Goal: Information Seeking & Learning: Learn about a topic

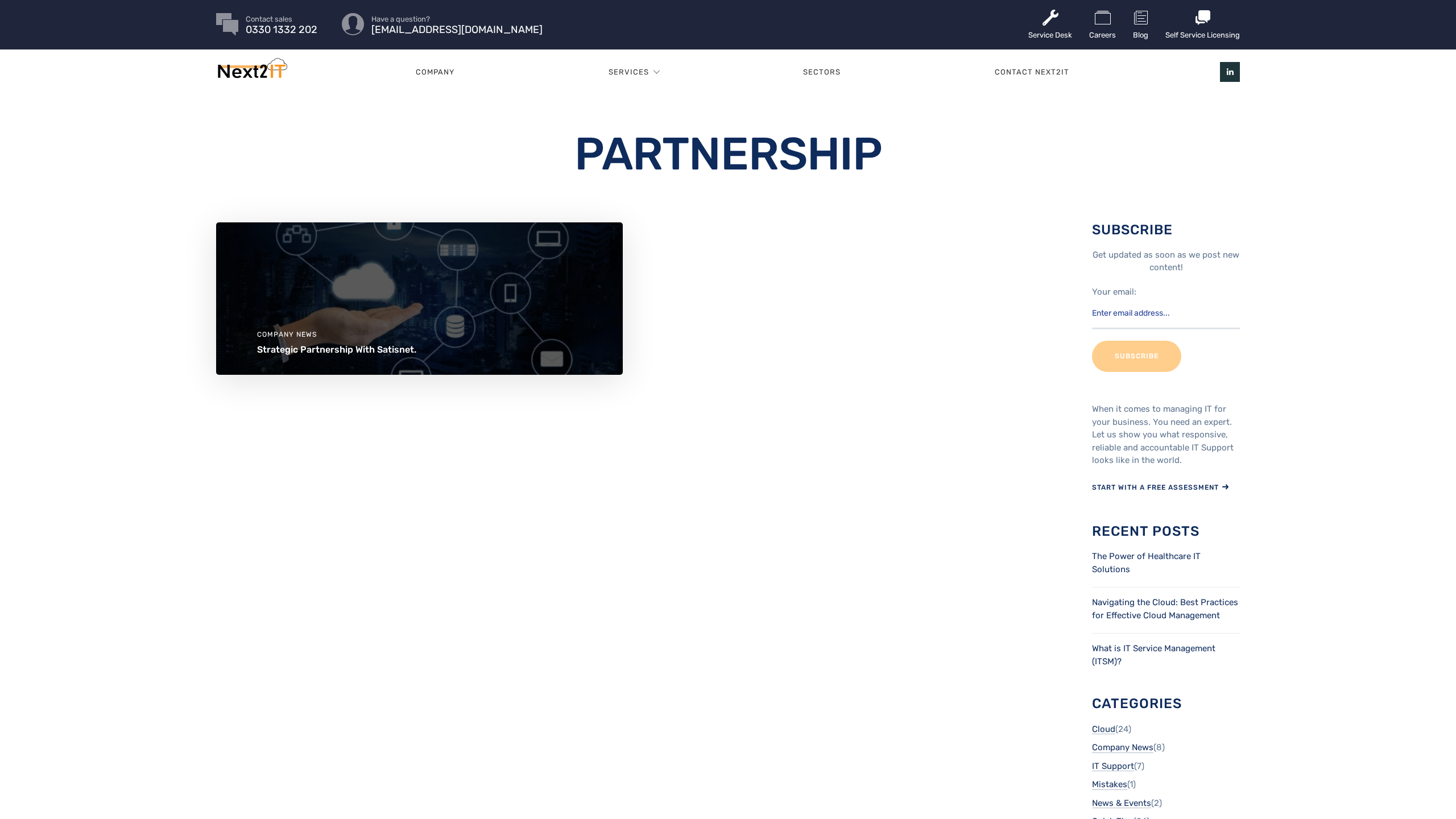
scroll to position [2, 0]
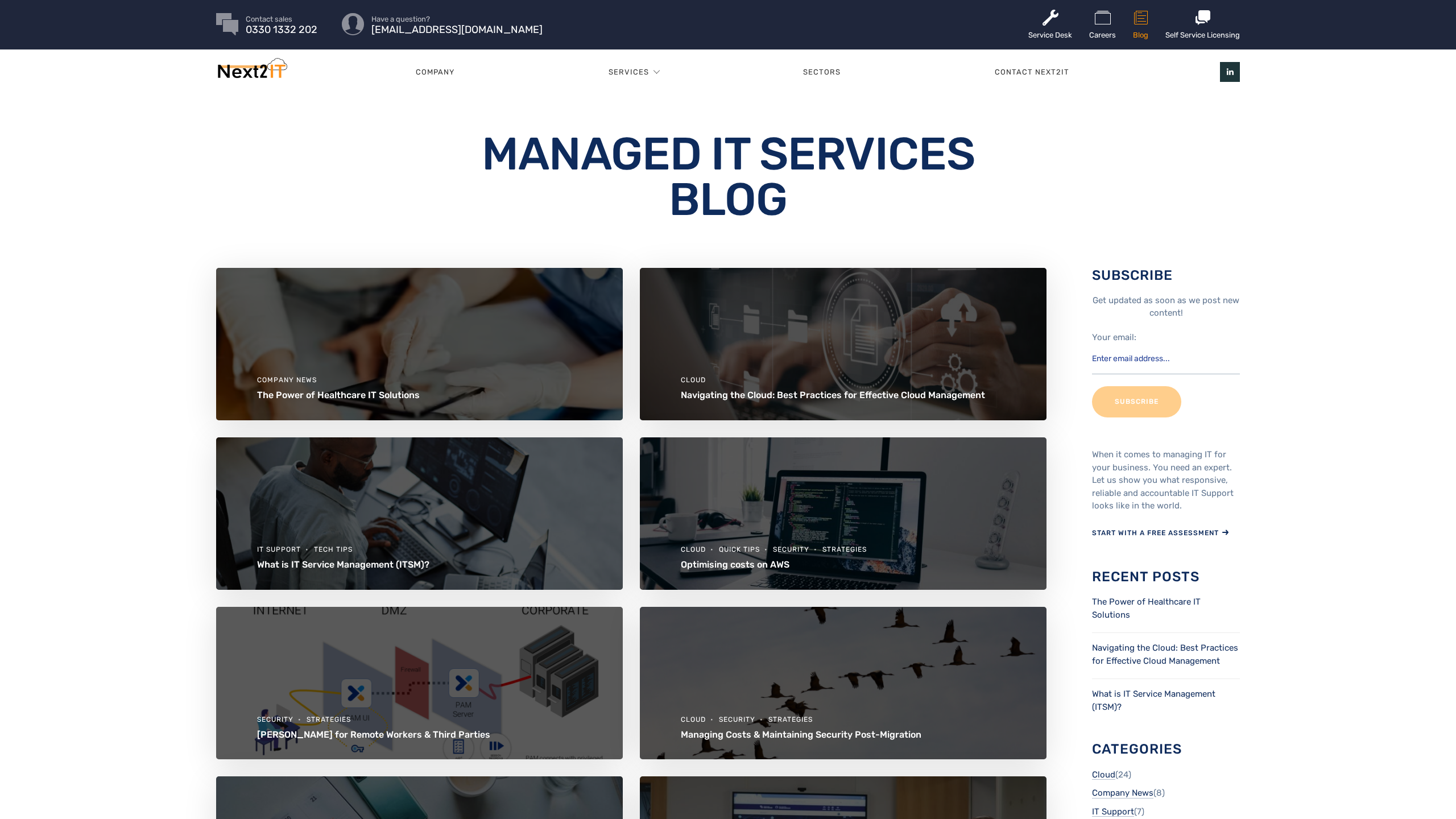
scroll to position [2, 0]
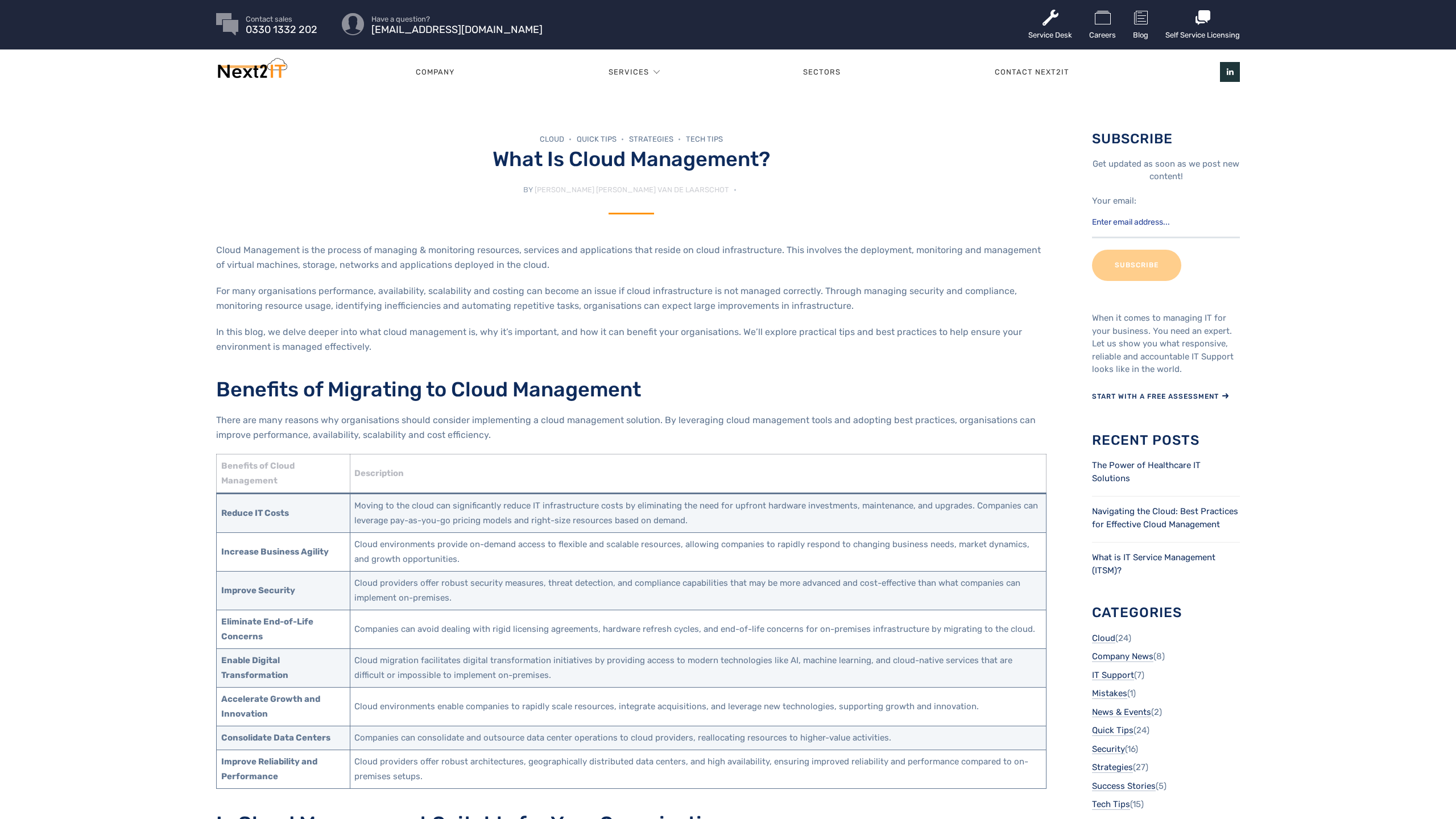
scroll to position [2, 0]
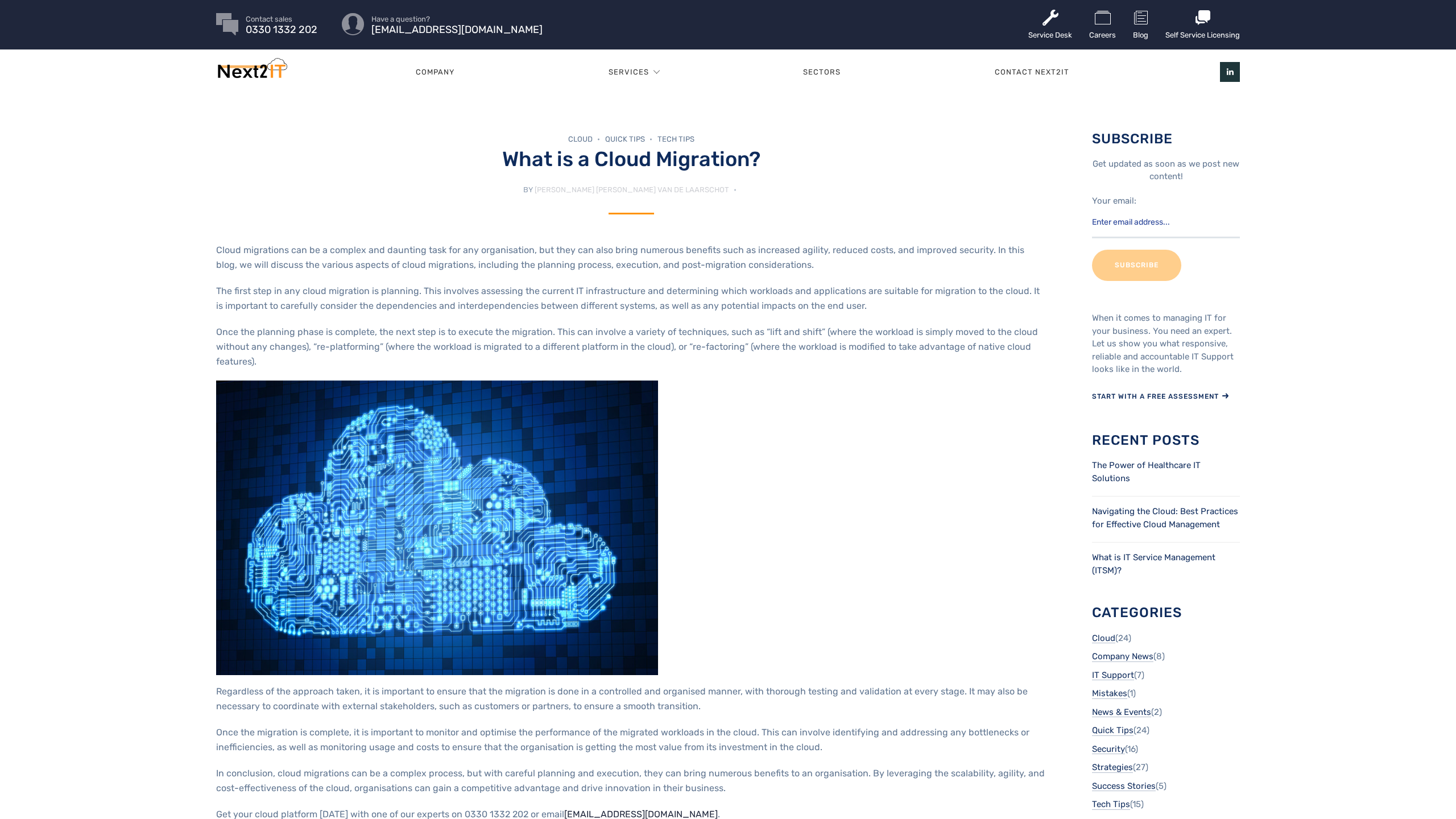
scroll to position [2, 0]
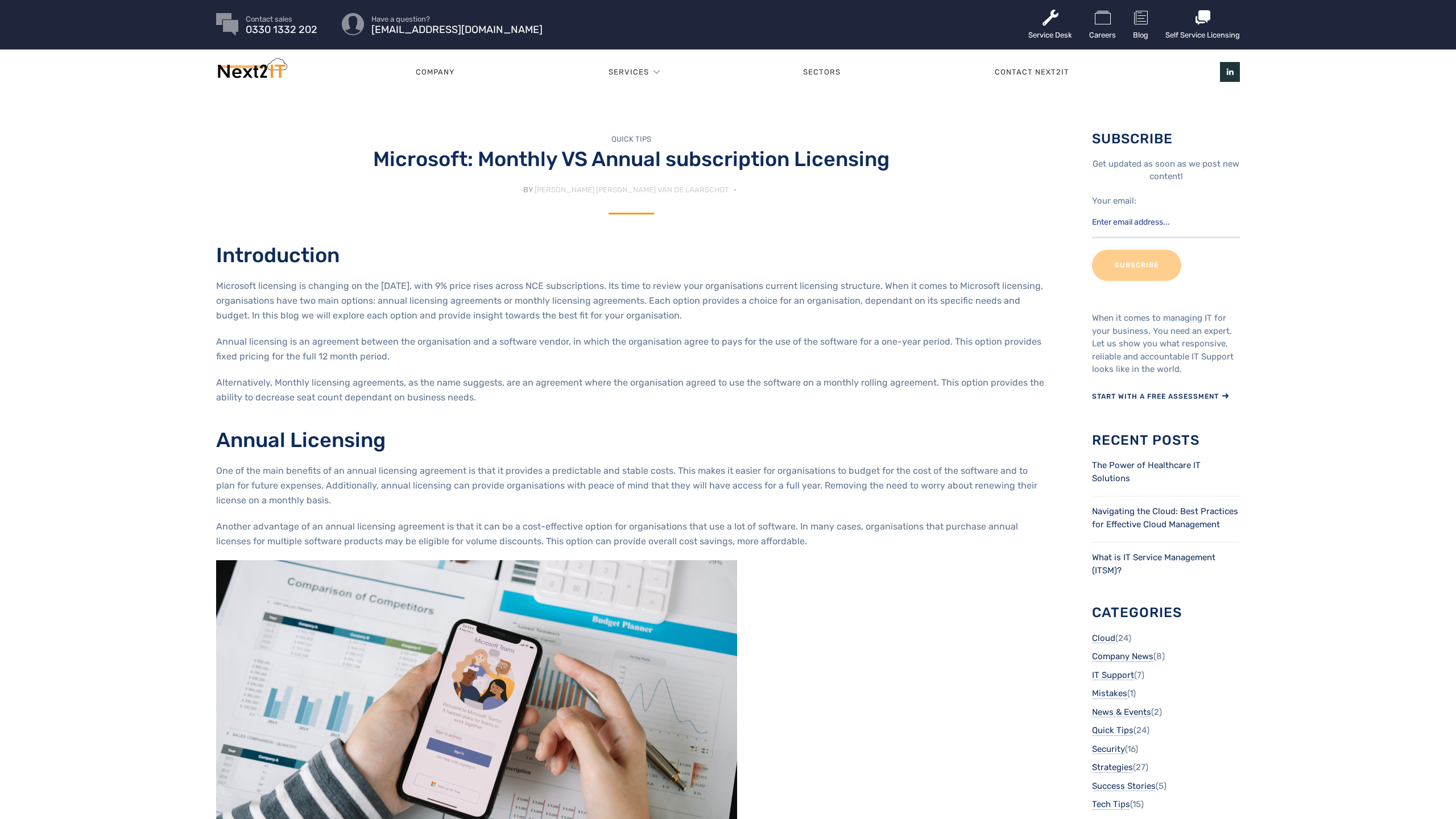
scroll to position [2, 0]
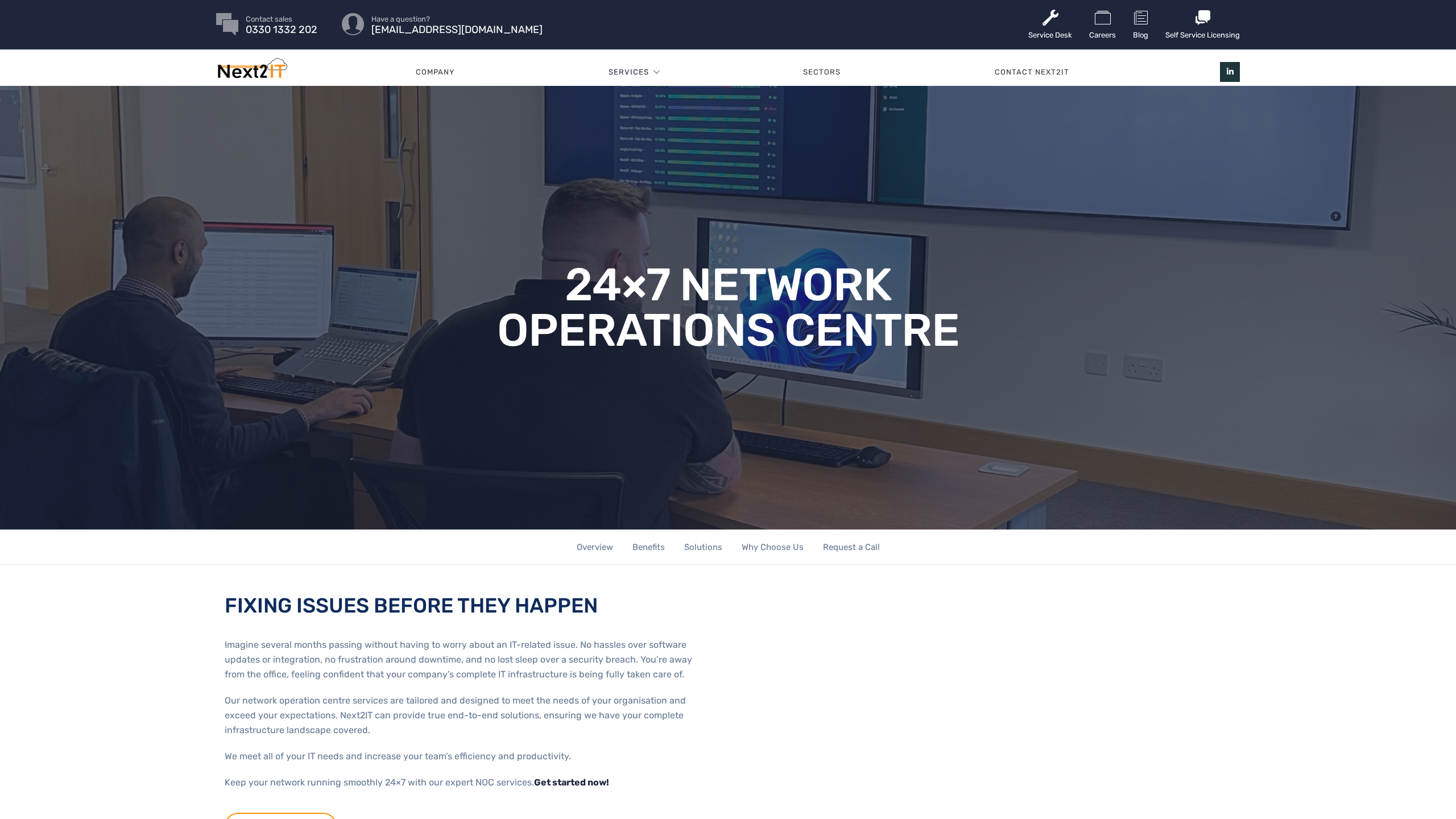
scroll to position [2, 0]
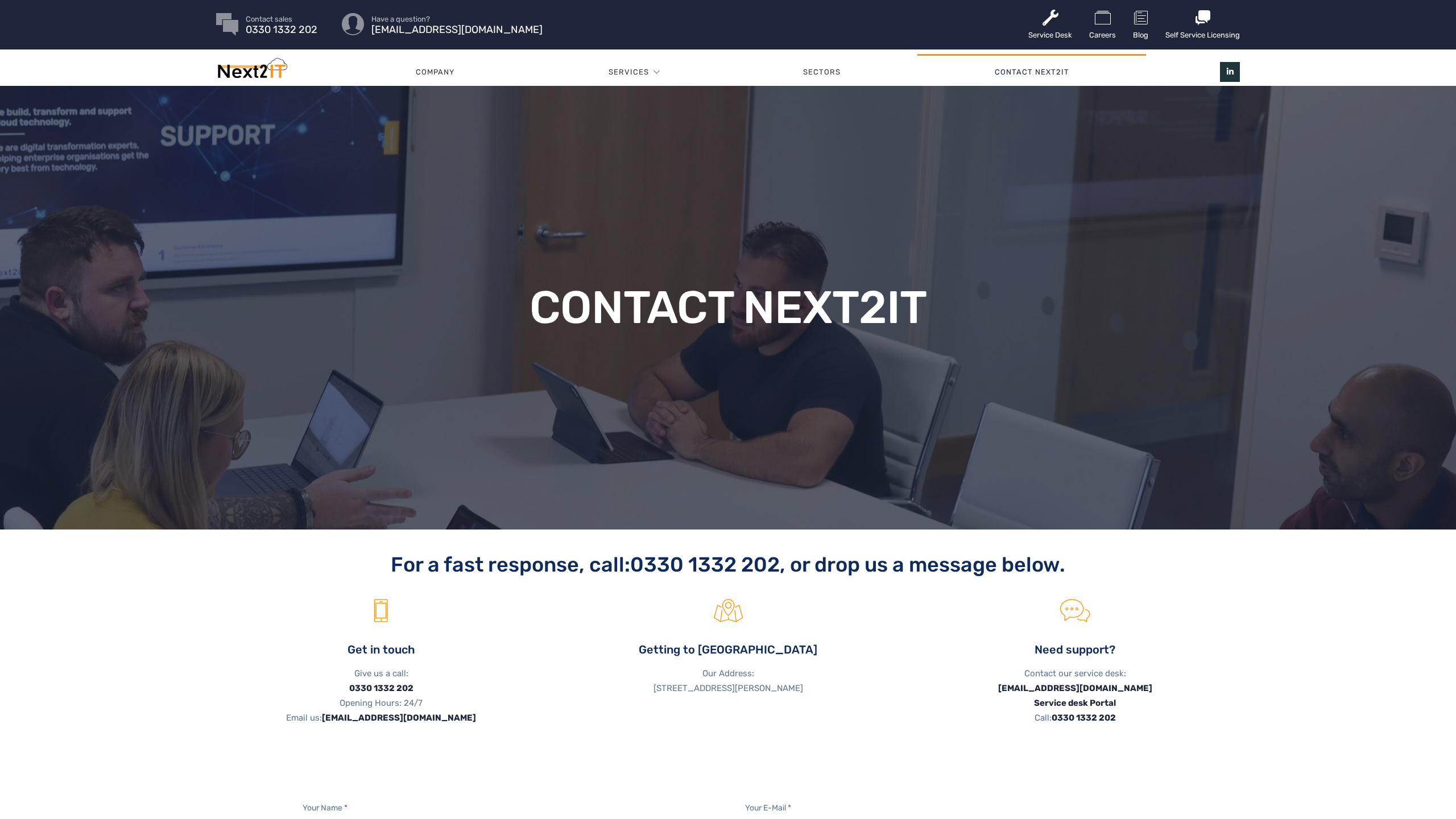
scroll to position [2, 0]
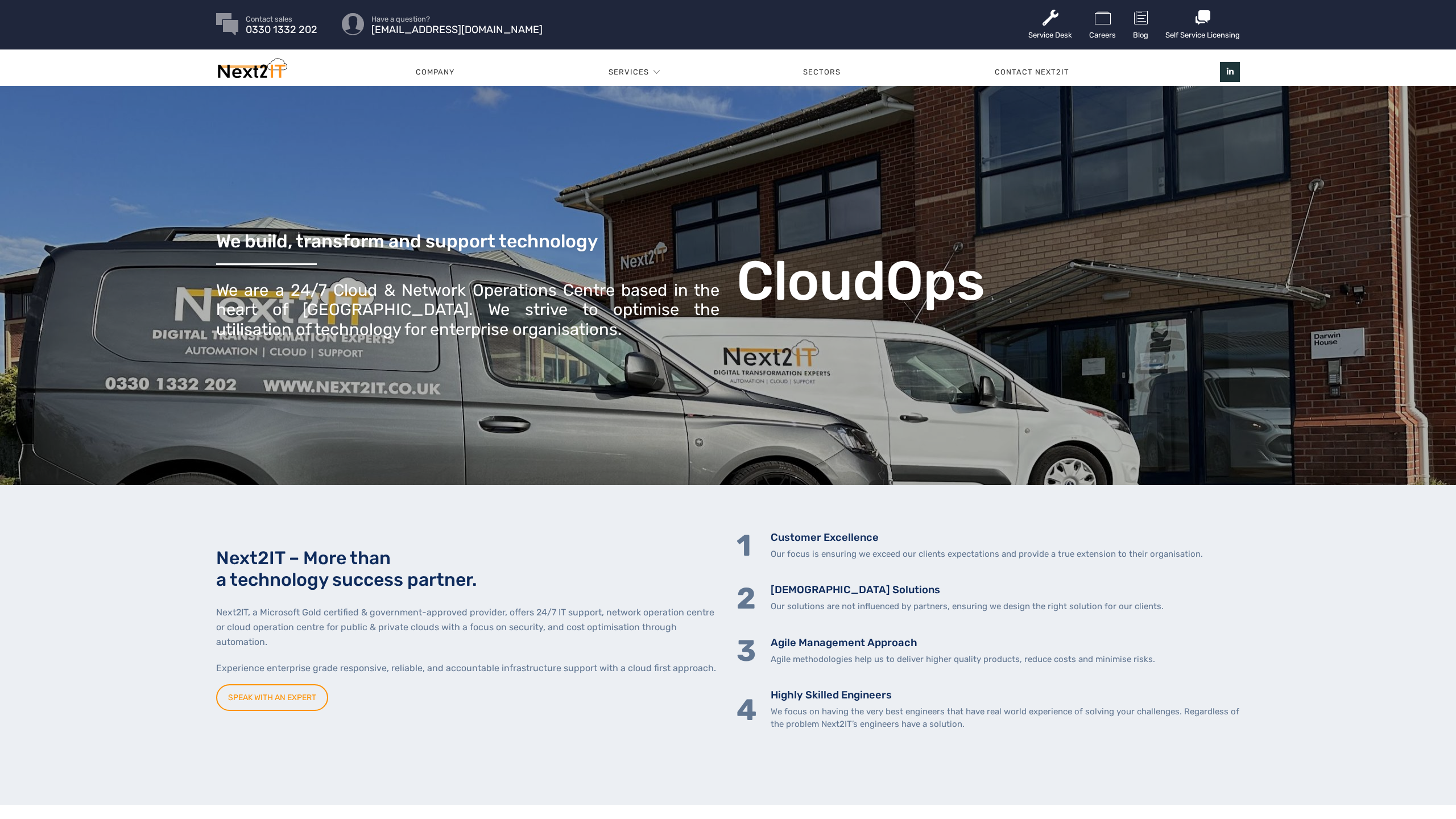
scroll to position [2, 0]
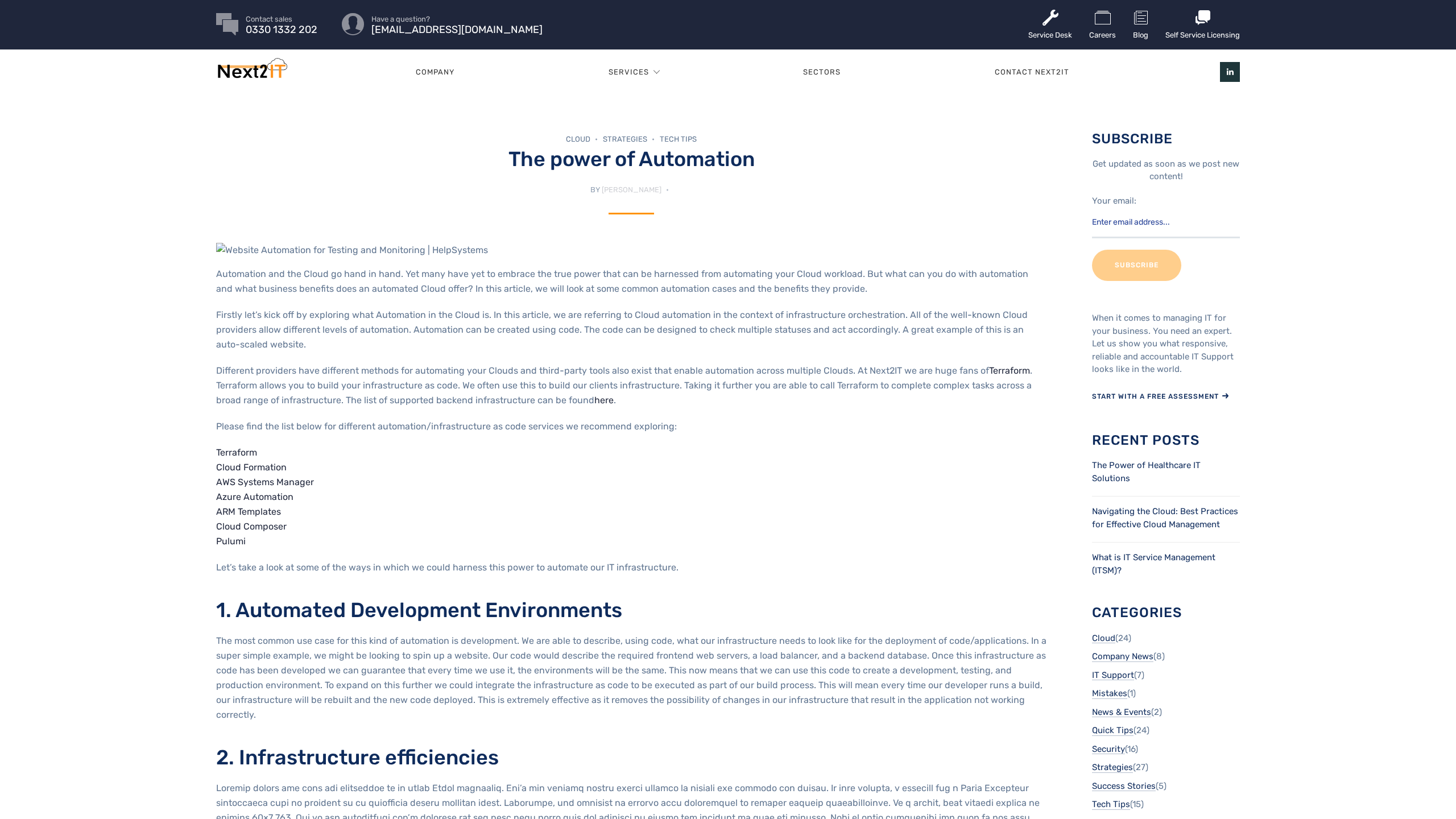
scroll to position [2, 0]
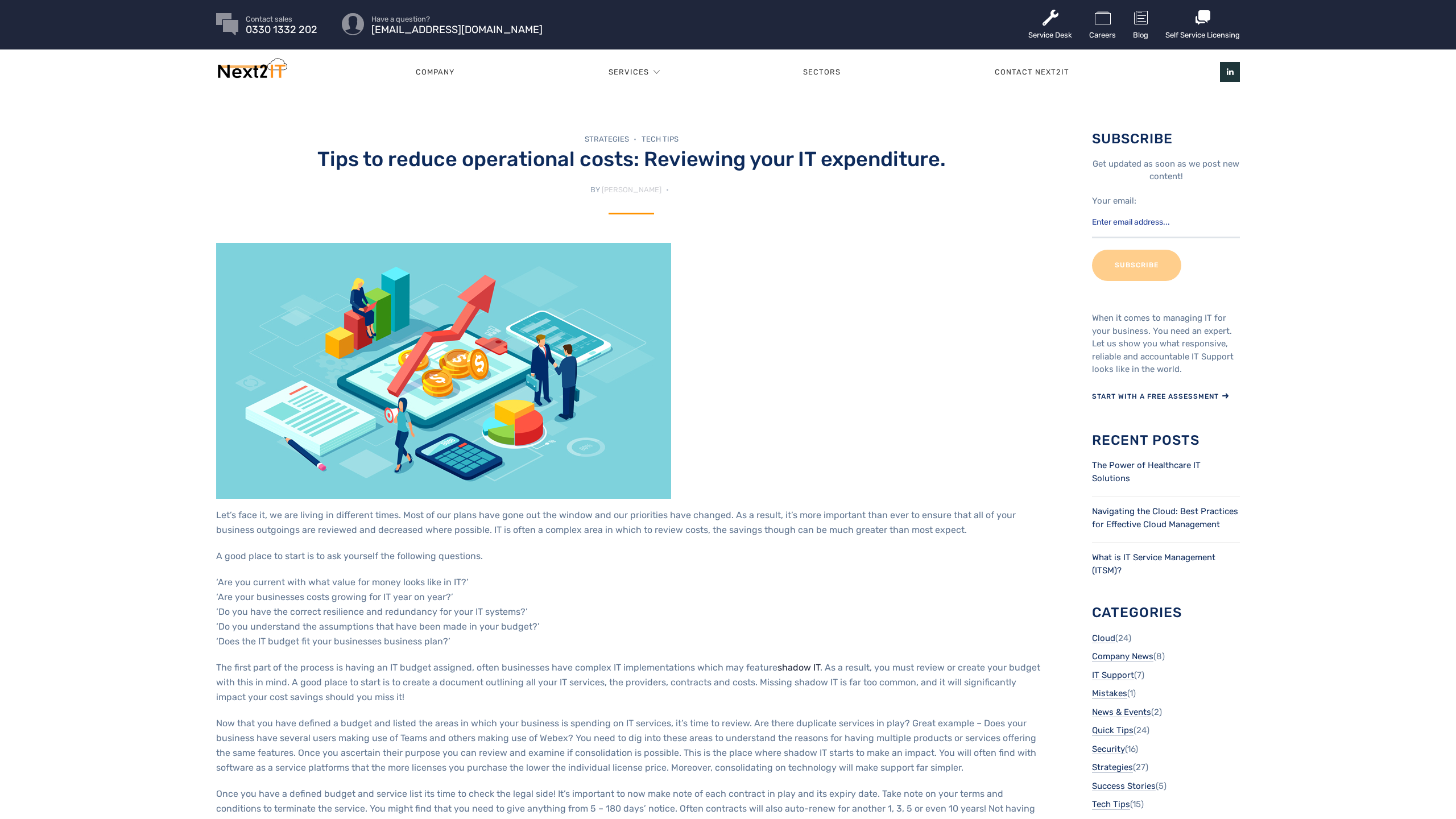
scroll to position [2, 0]
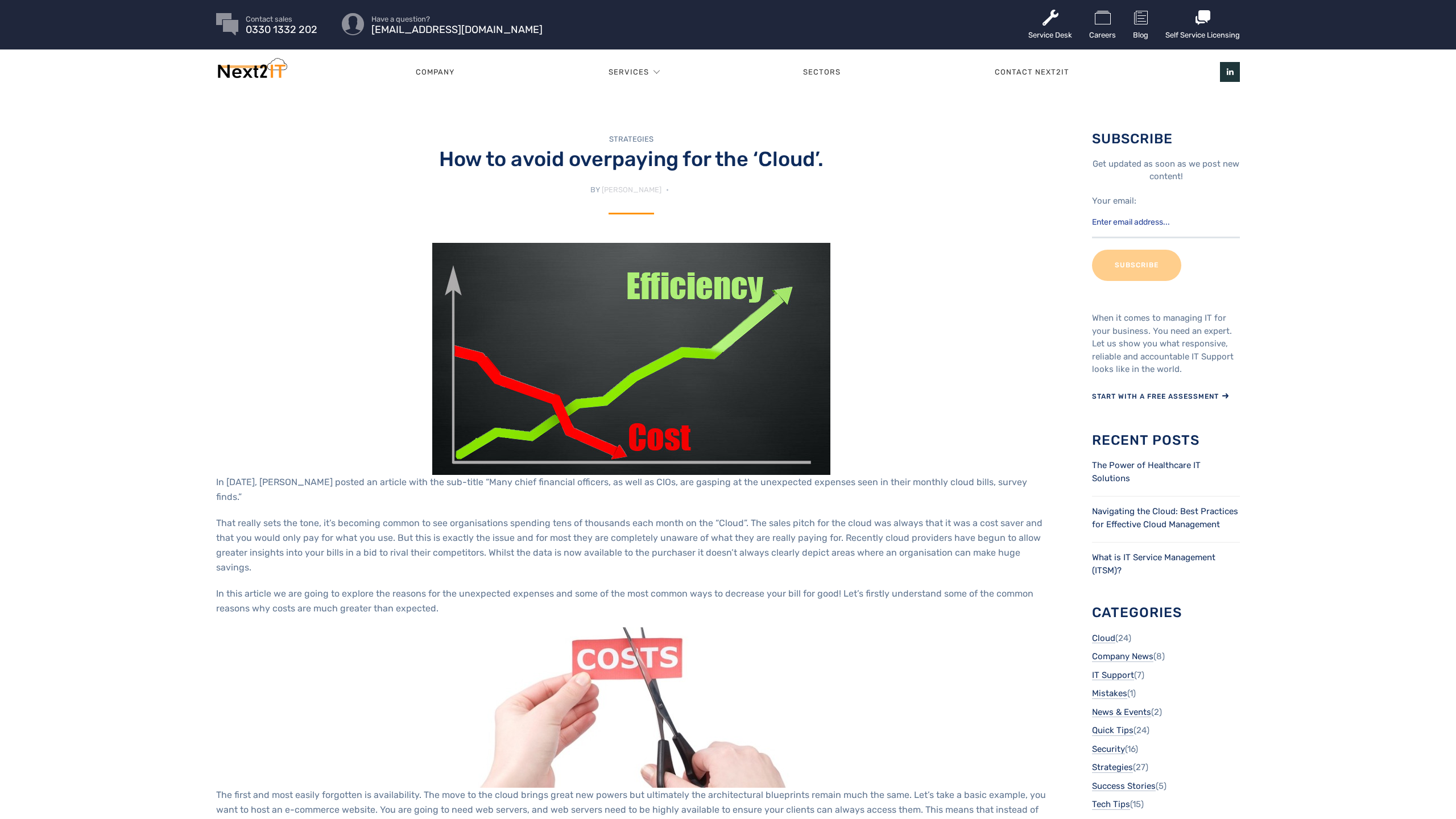
scroll to position [2, 0]
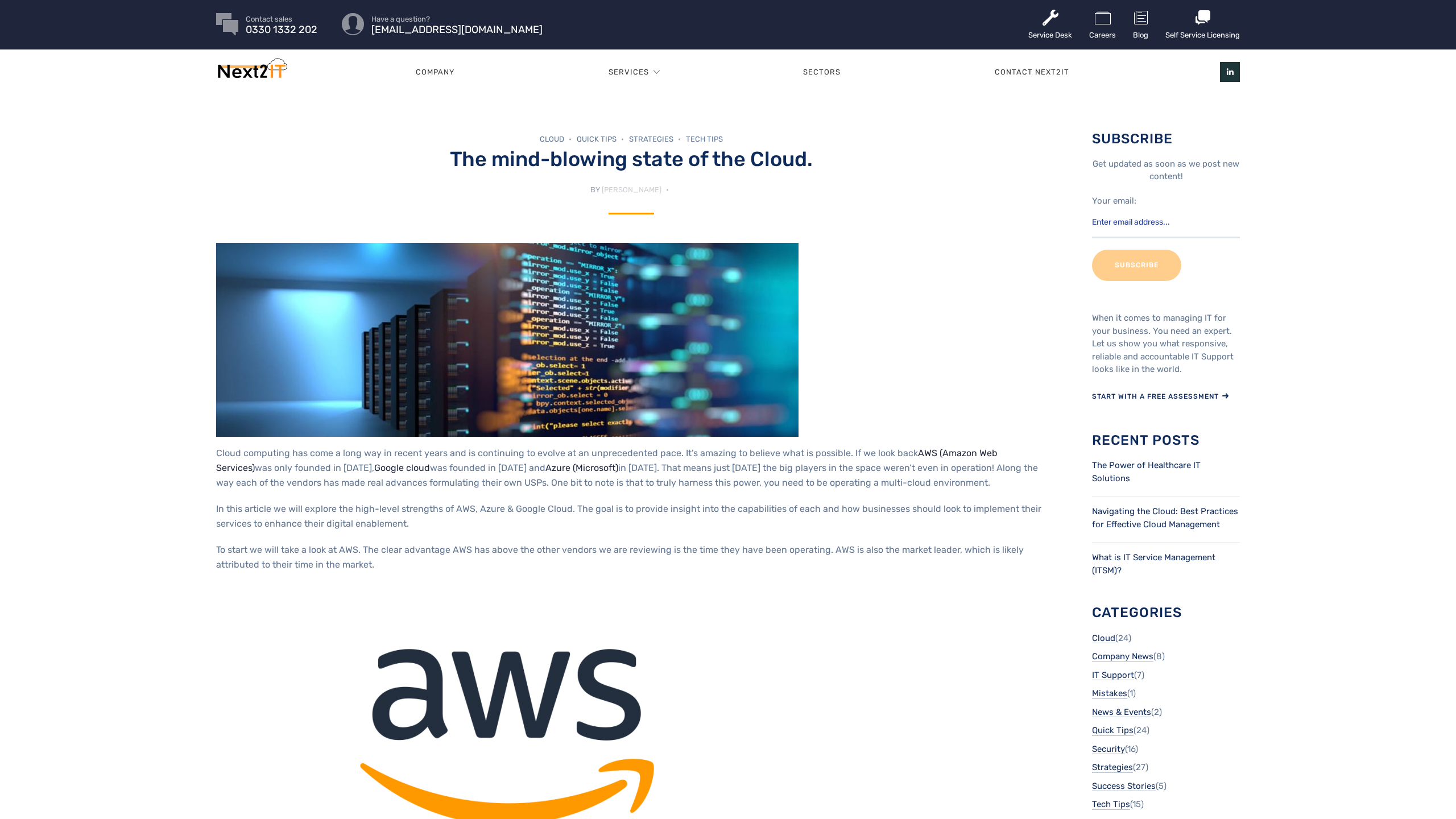
scroll to position [2, 0]
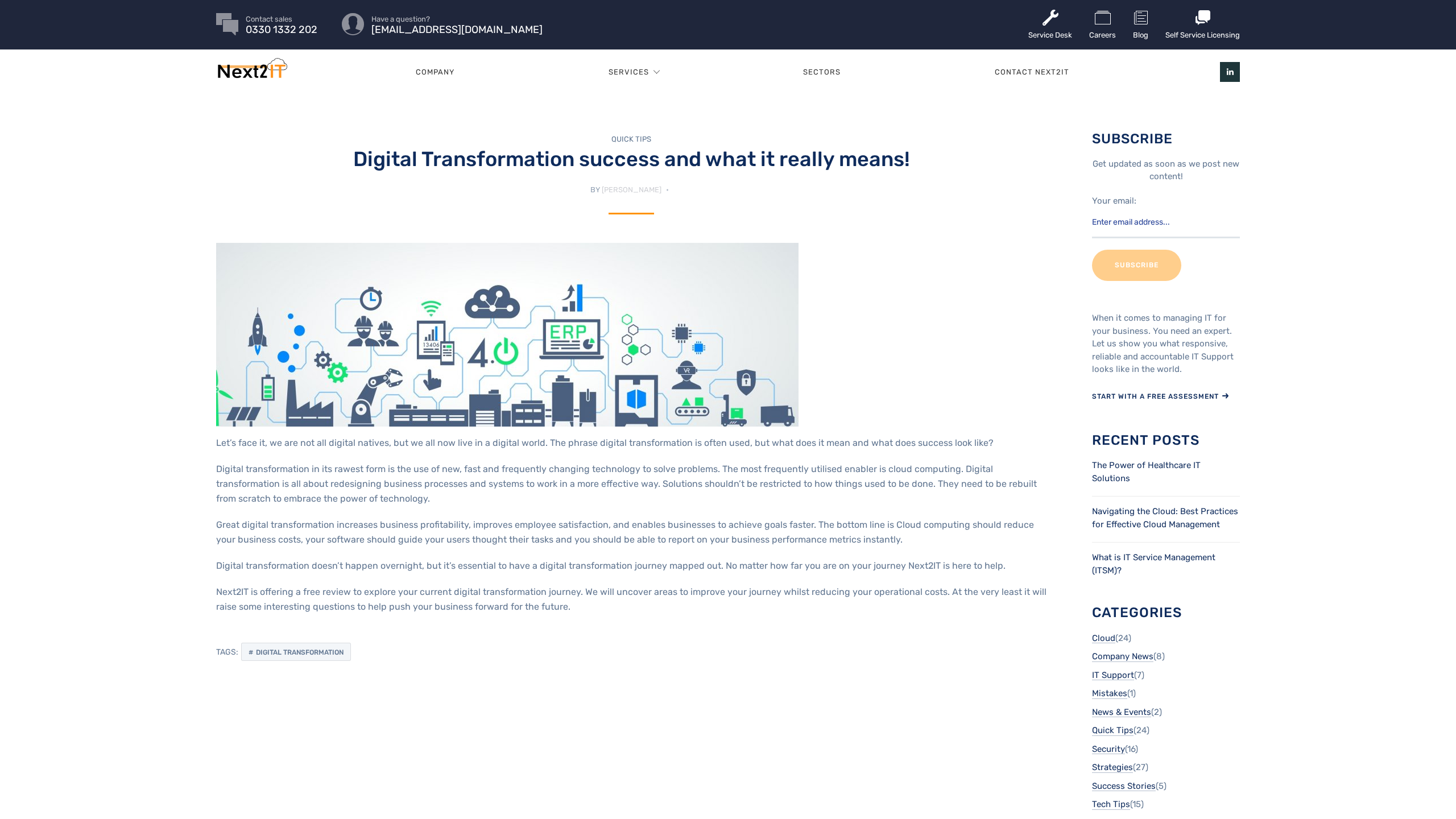
scroll to position [2, 0]
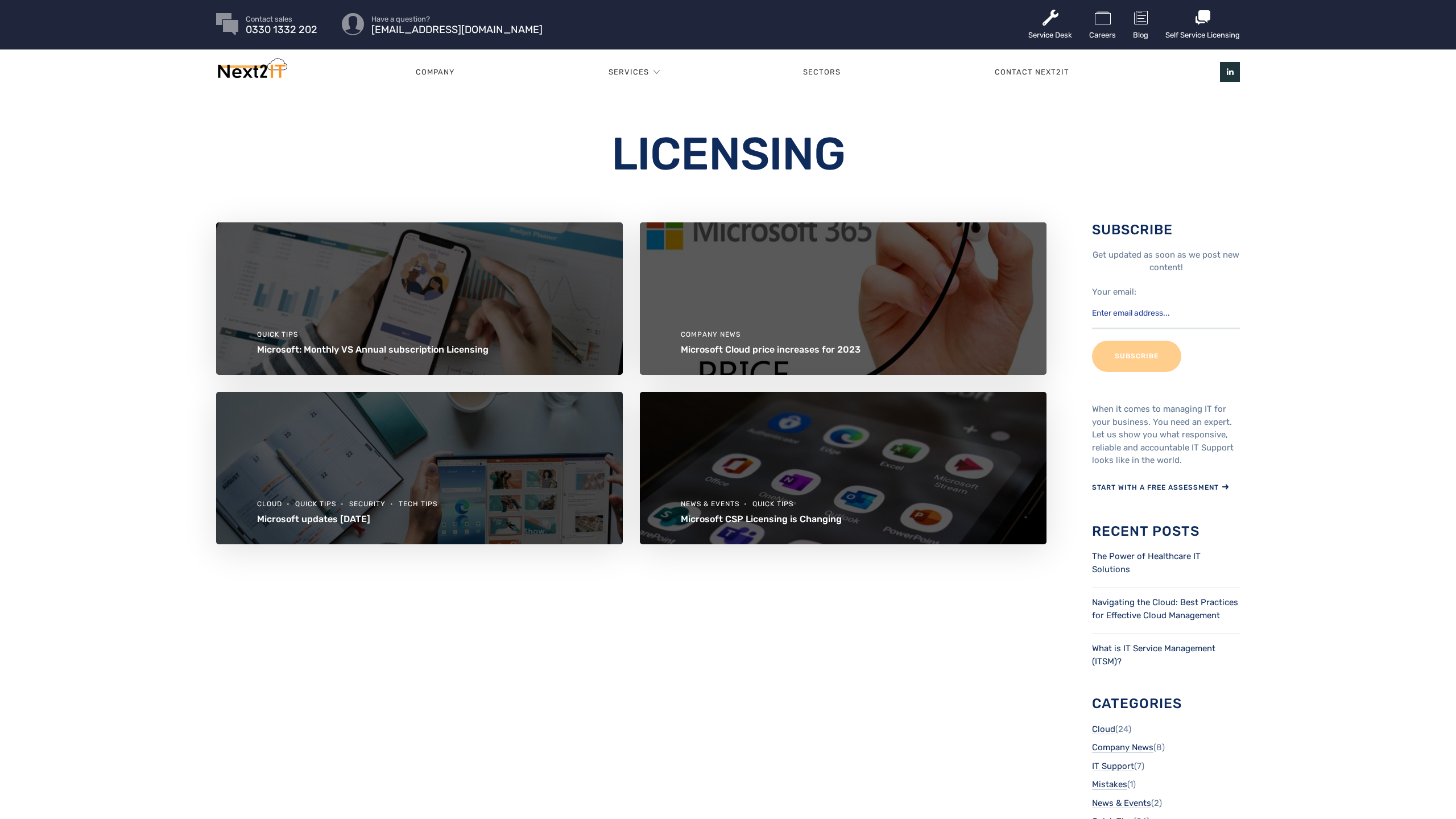
scroll to position [2, 0]
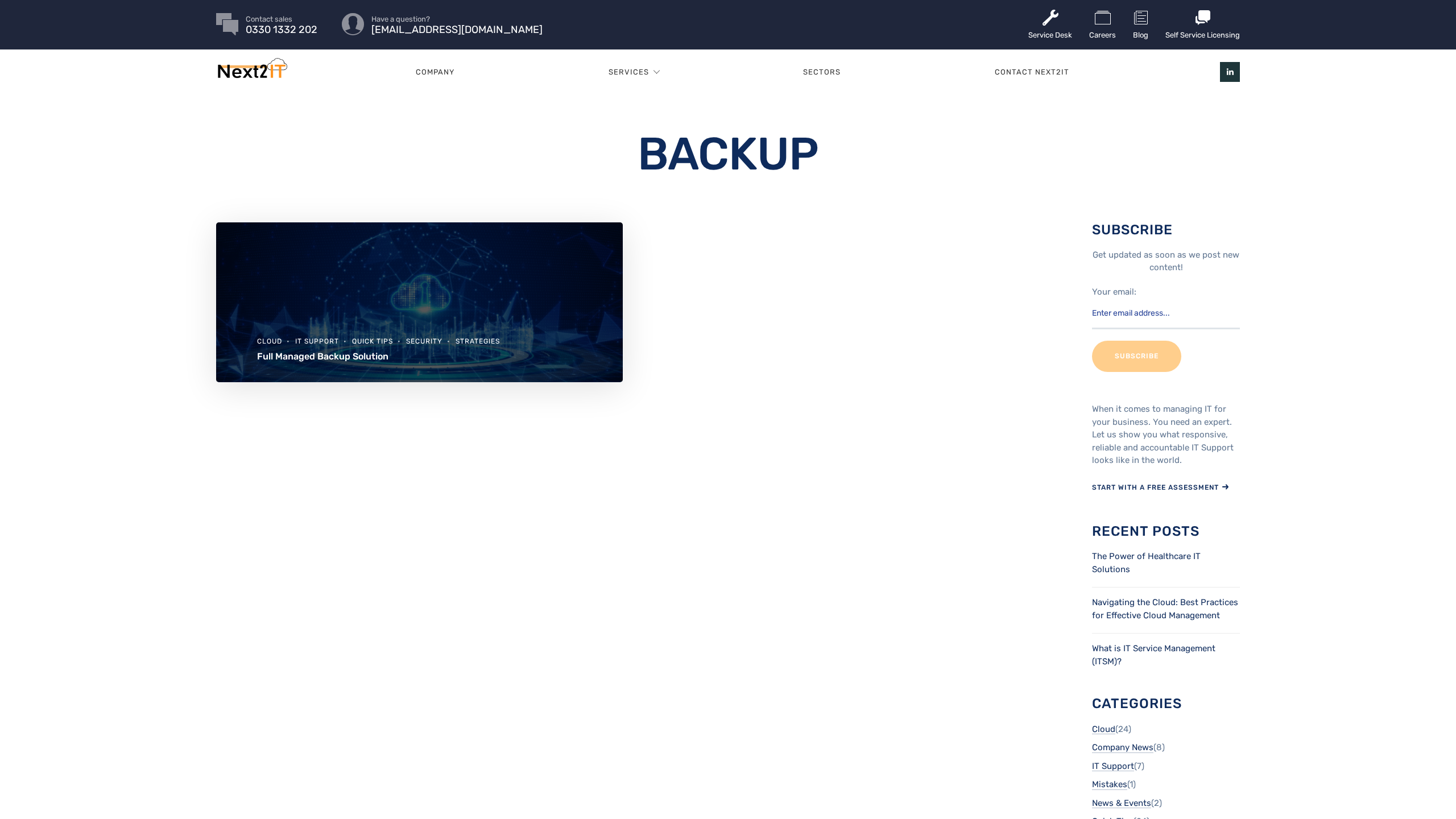
scroll to position [2, 0]
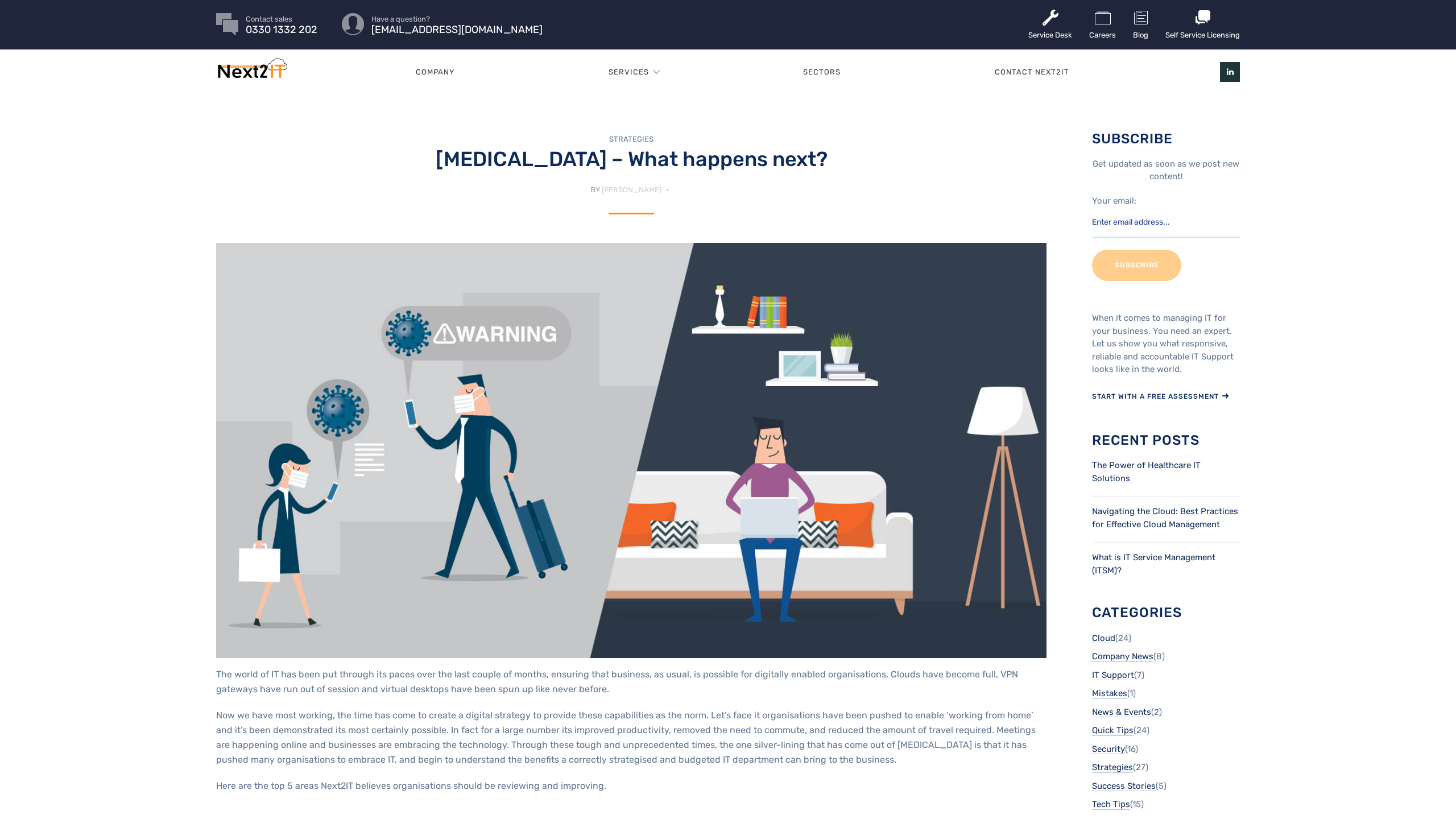
scroll to position [2, 0]
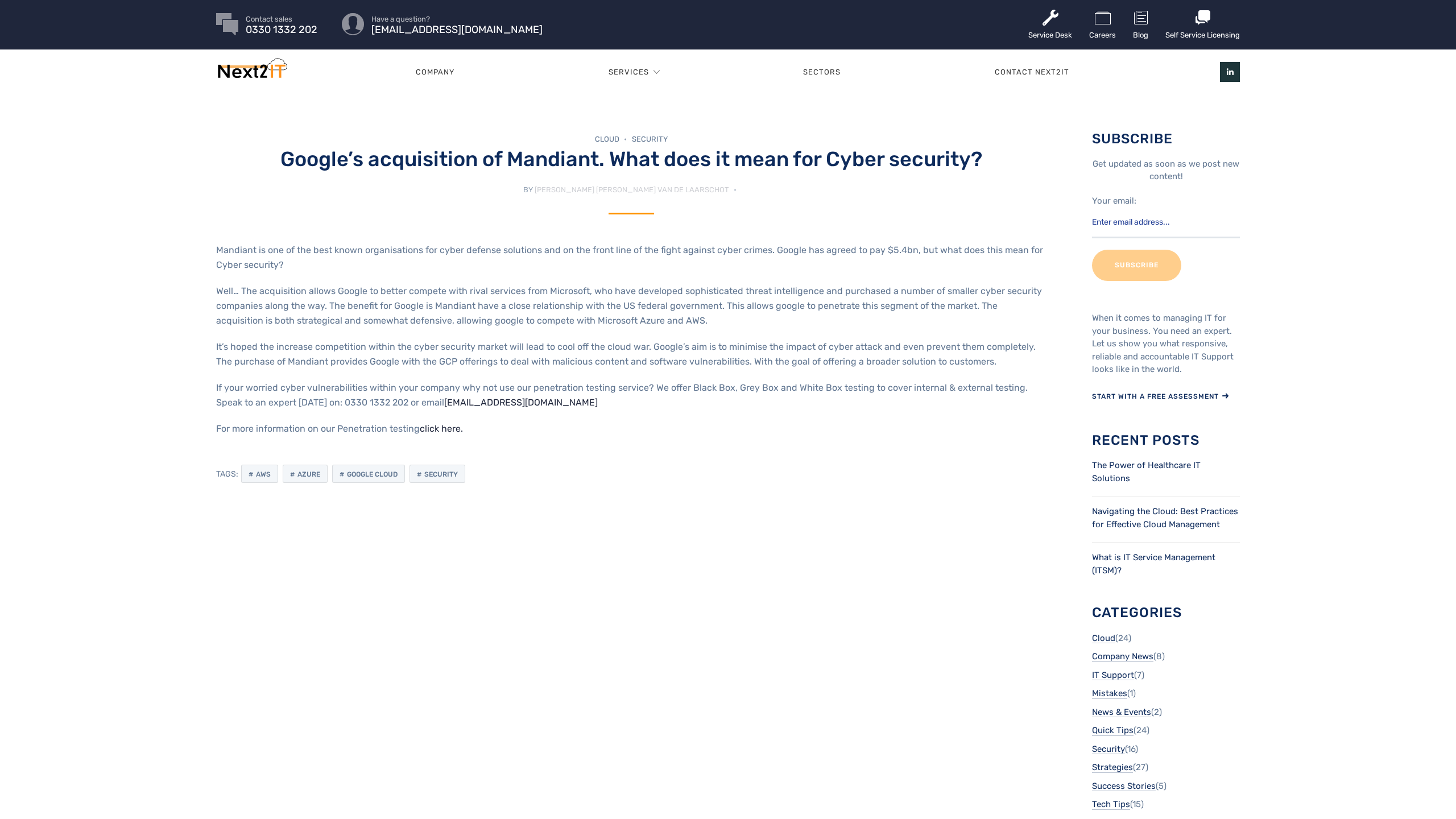
scroll to position [2, 0]
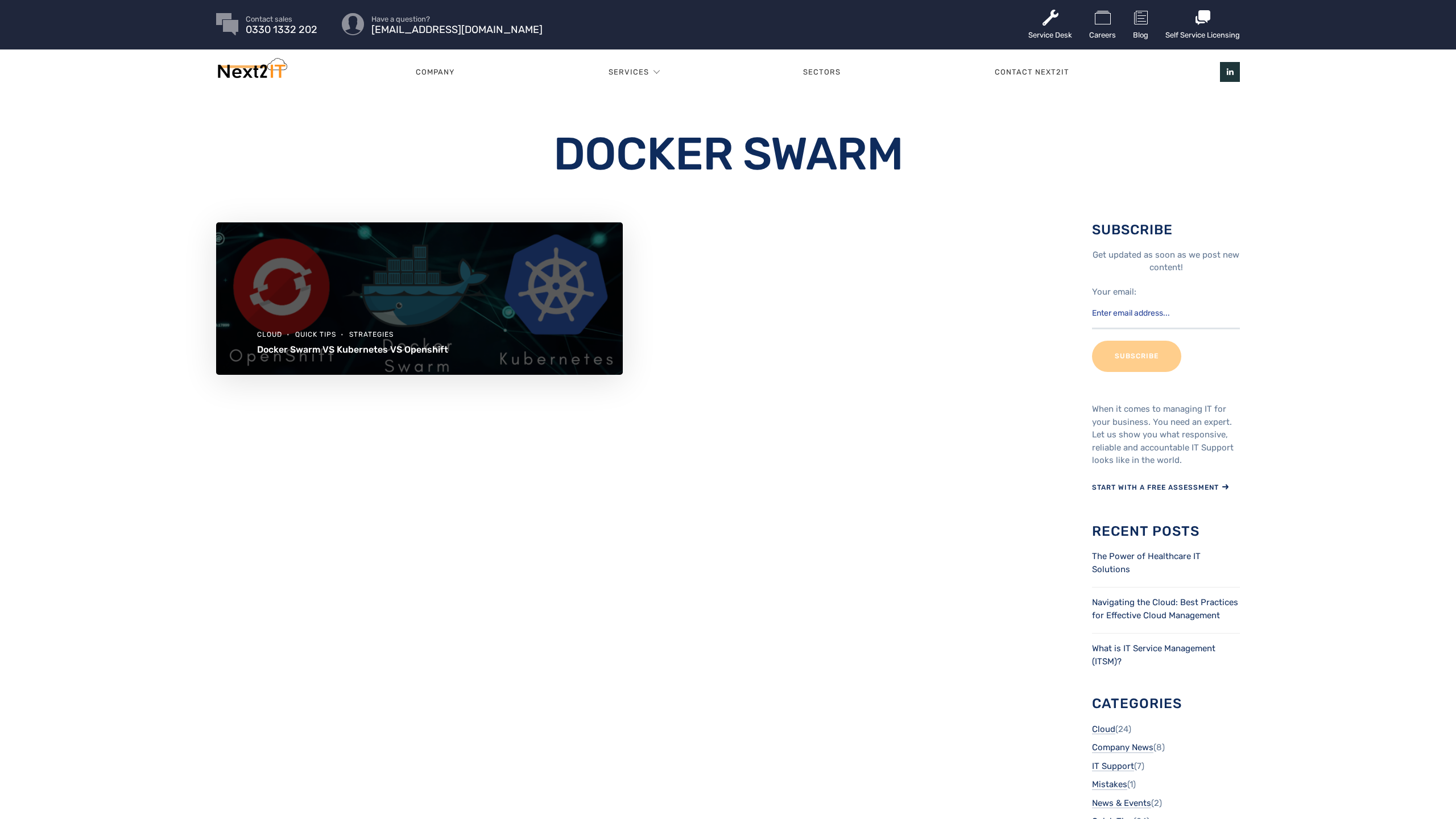
scroll to position [2, 0]
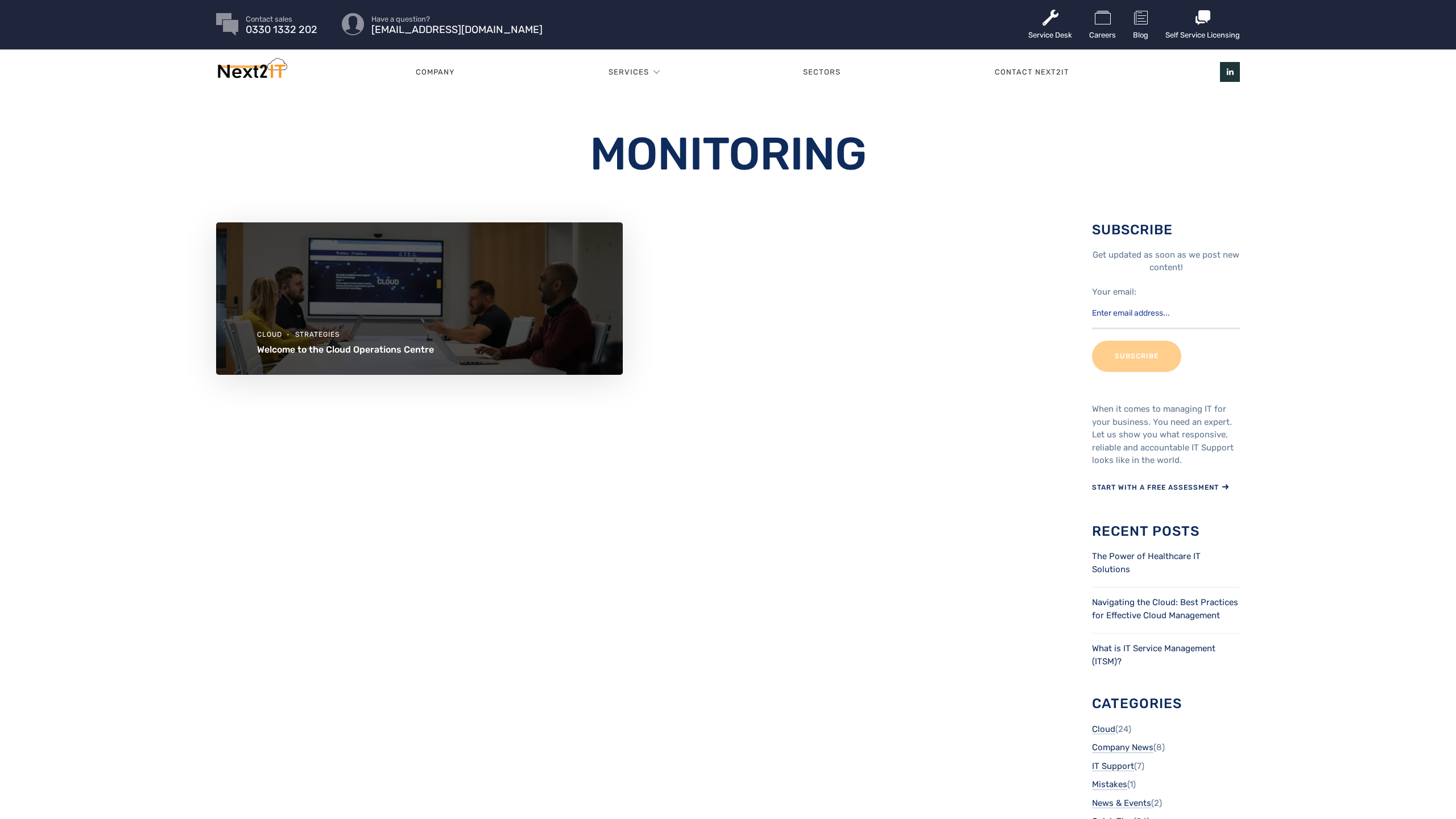
scroll to position [2, 0]
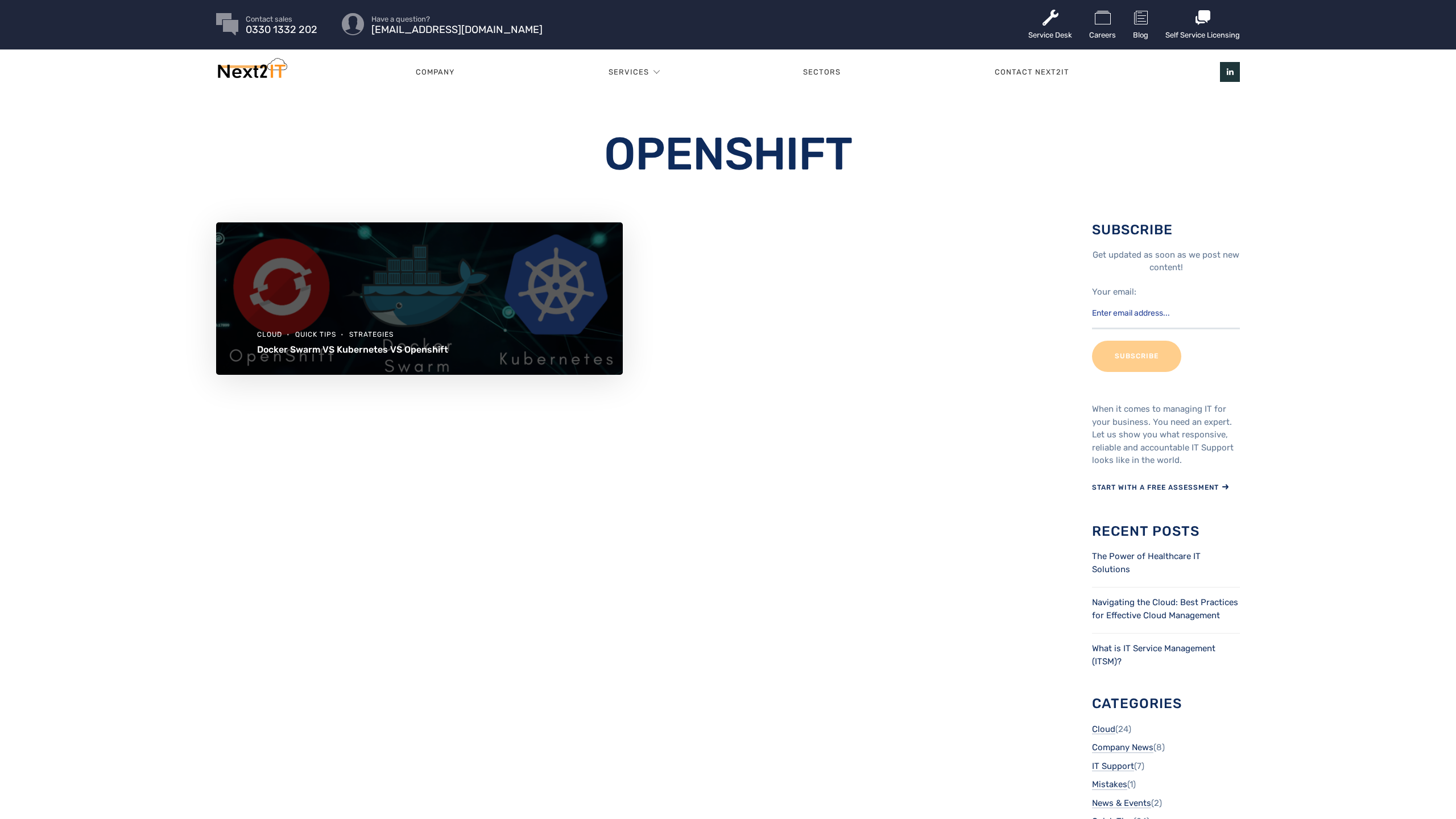
scroll to position [2, 0]
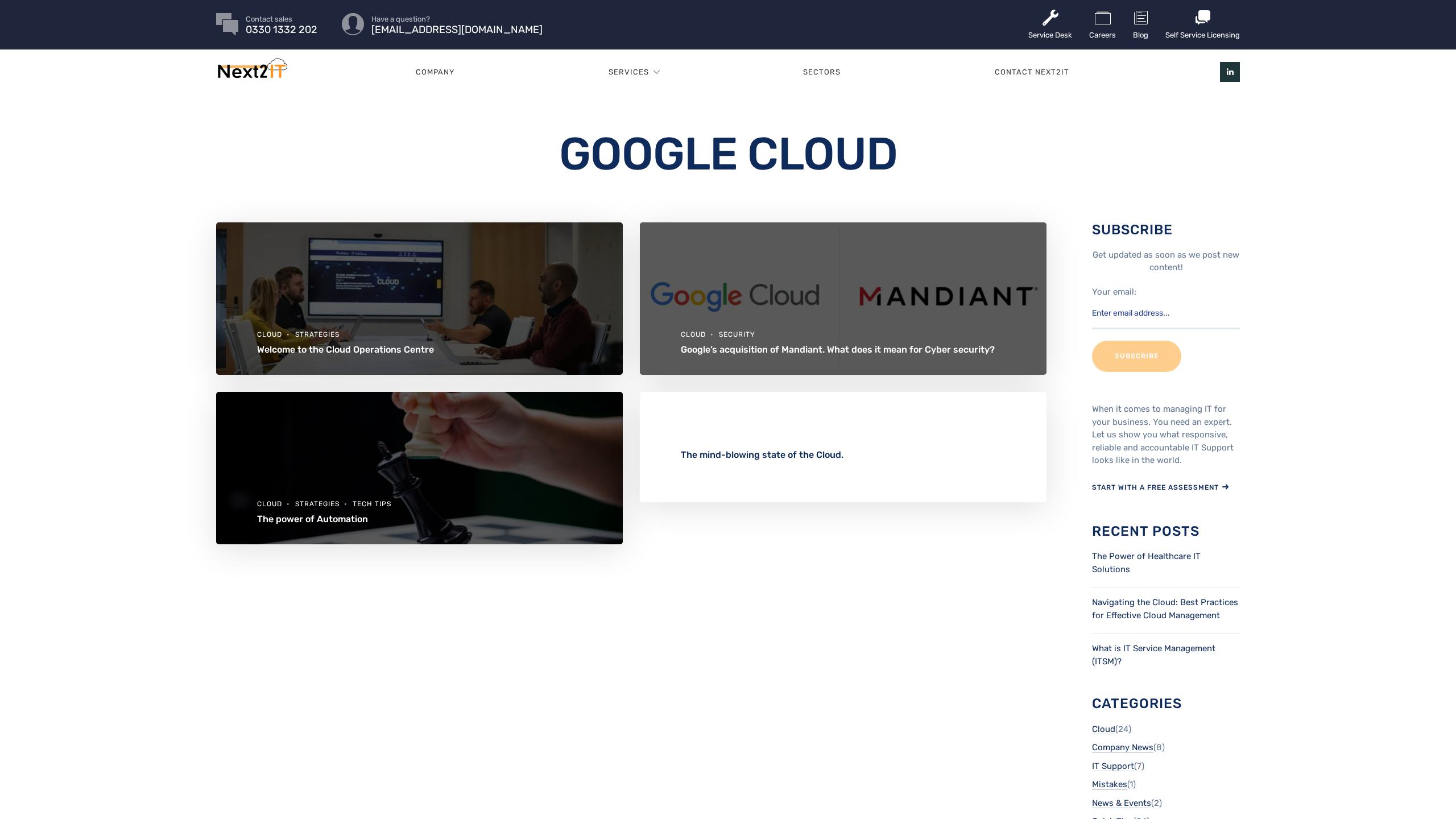
scroll to position [2, 0]
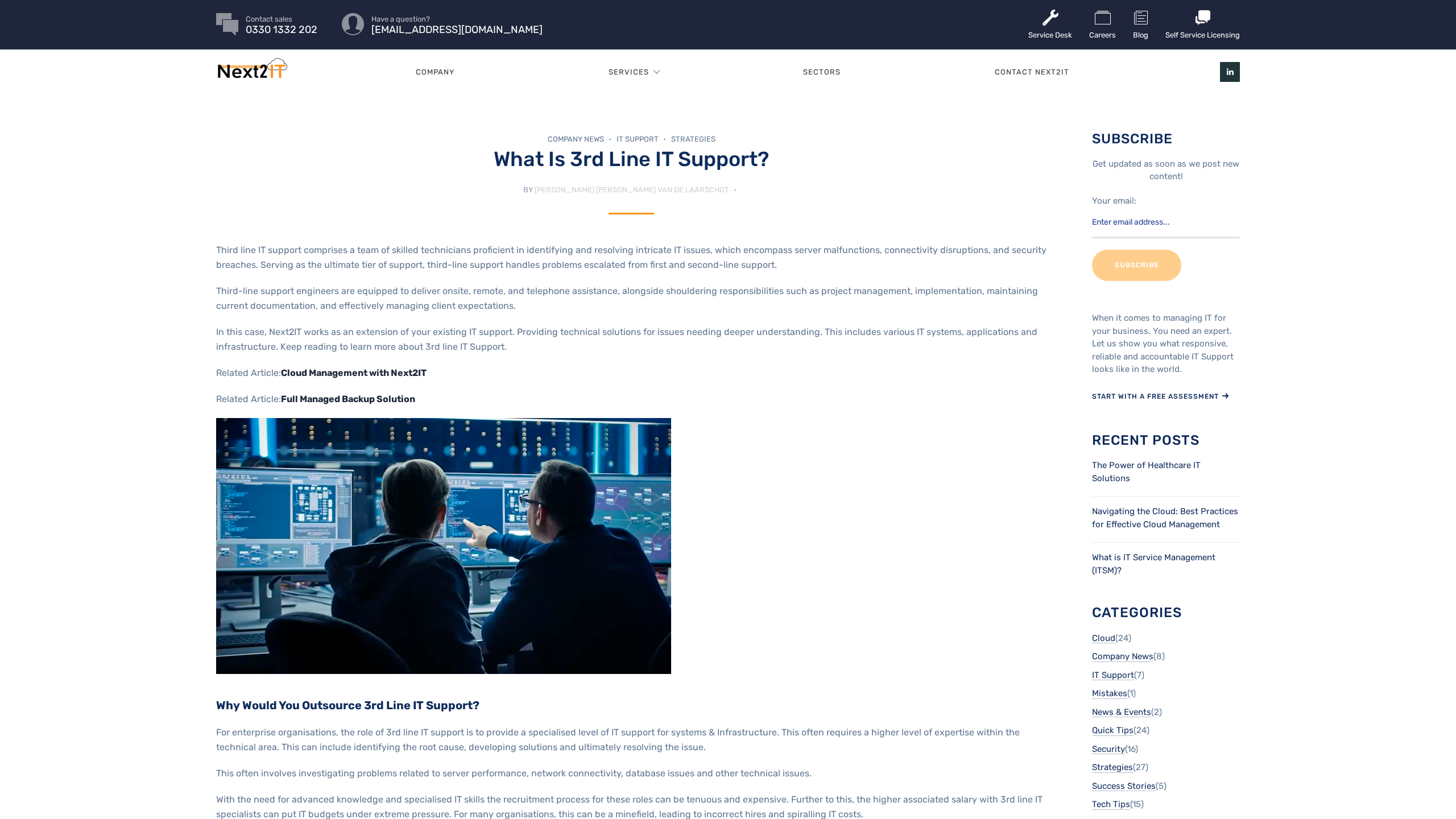
scroll to position [2, 0]
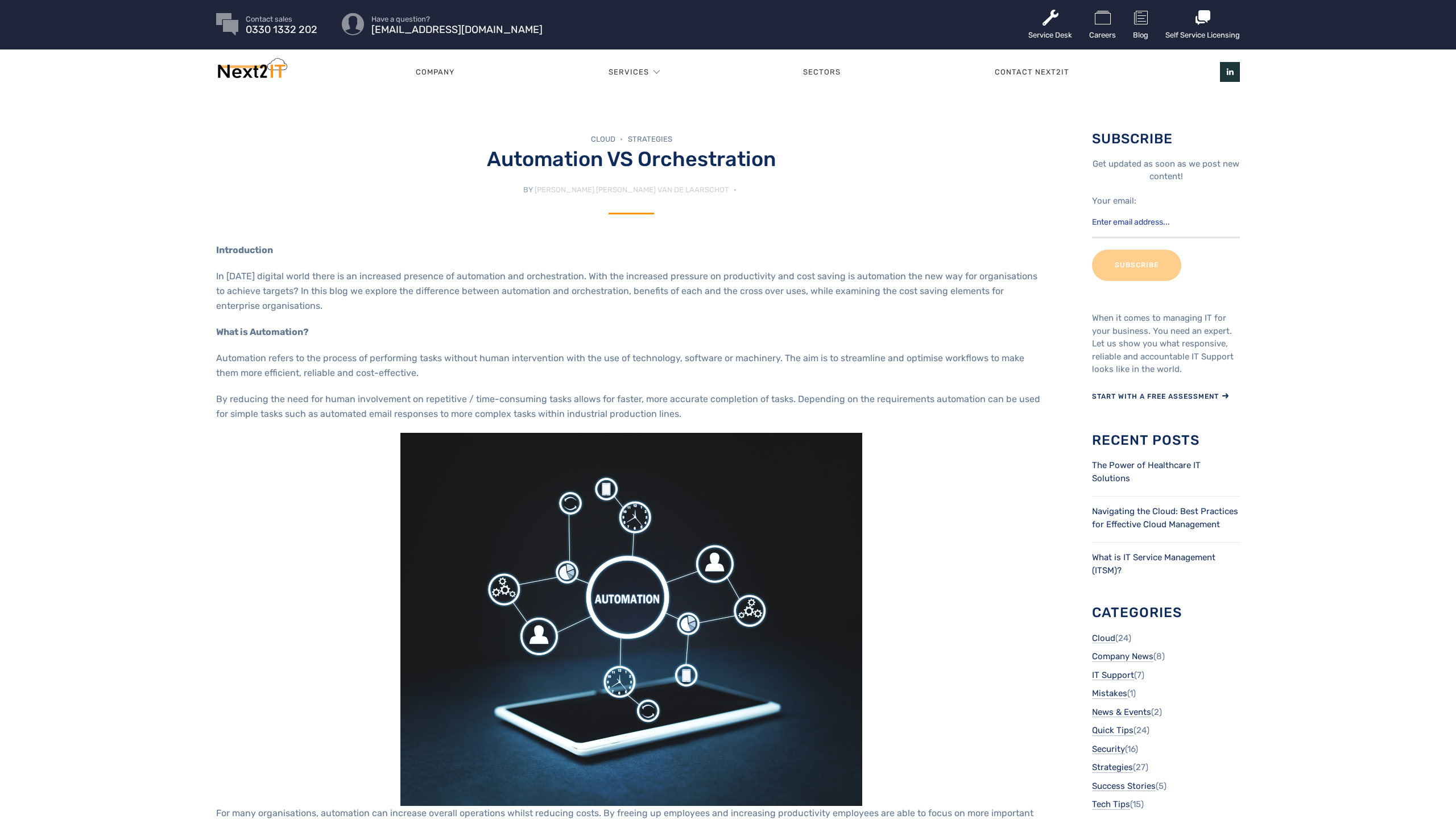
scroll to position [2, 0]
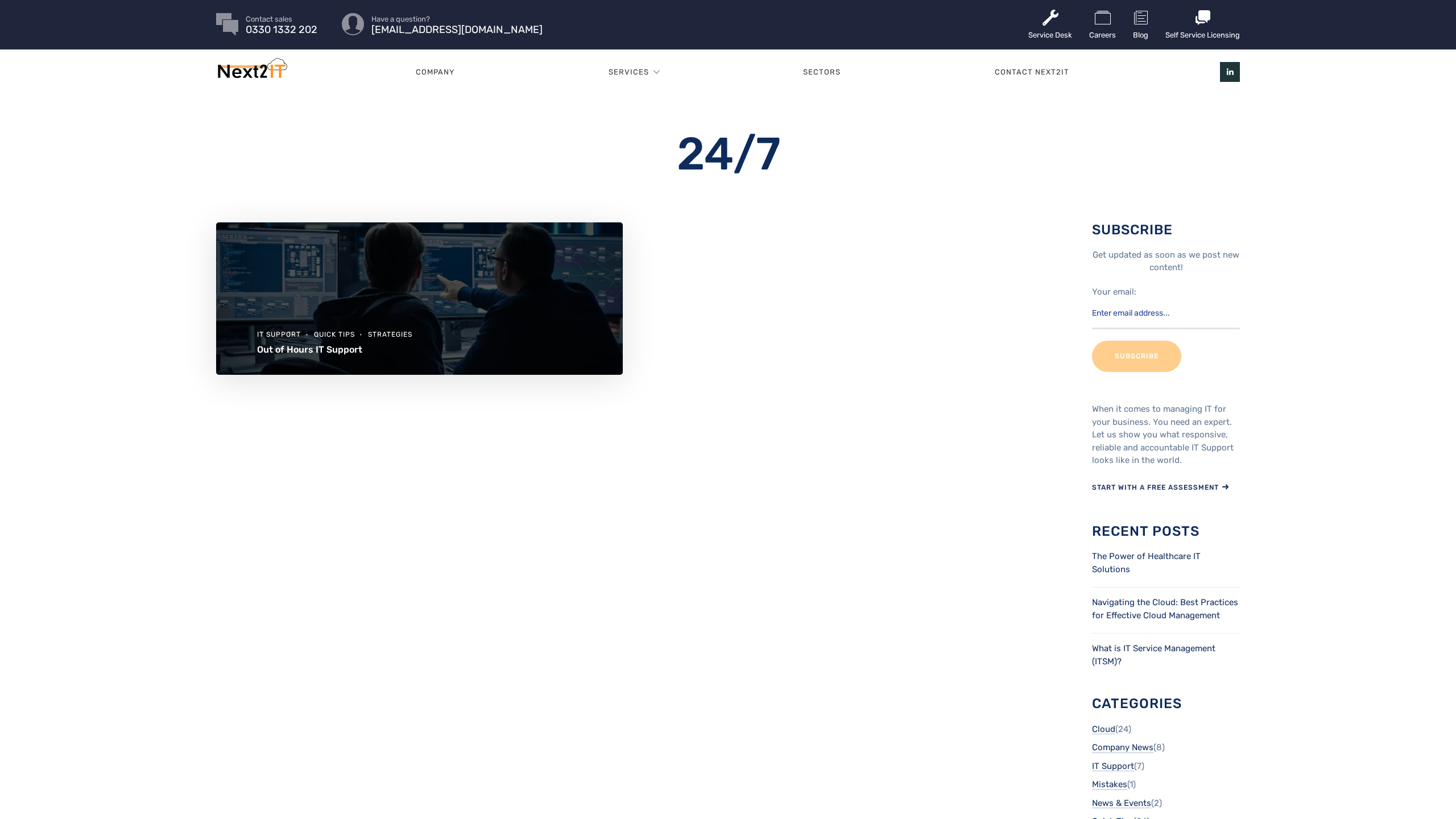
scroll to position [2, 0]
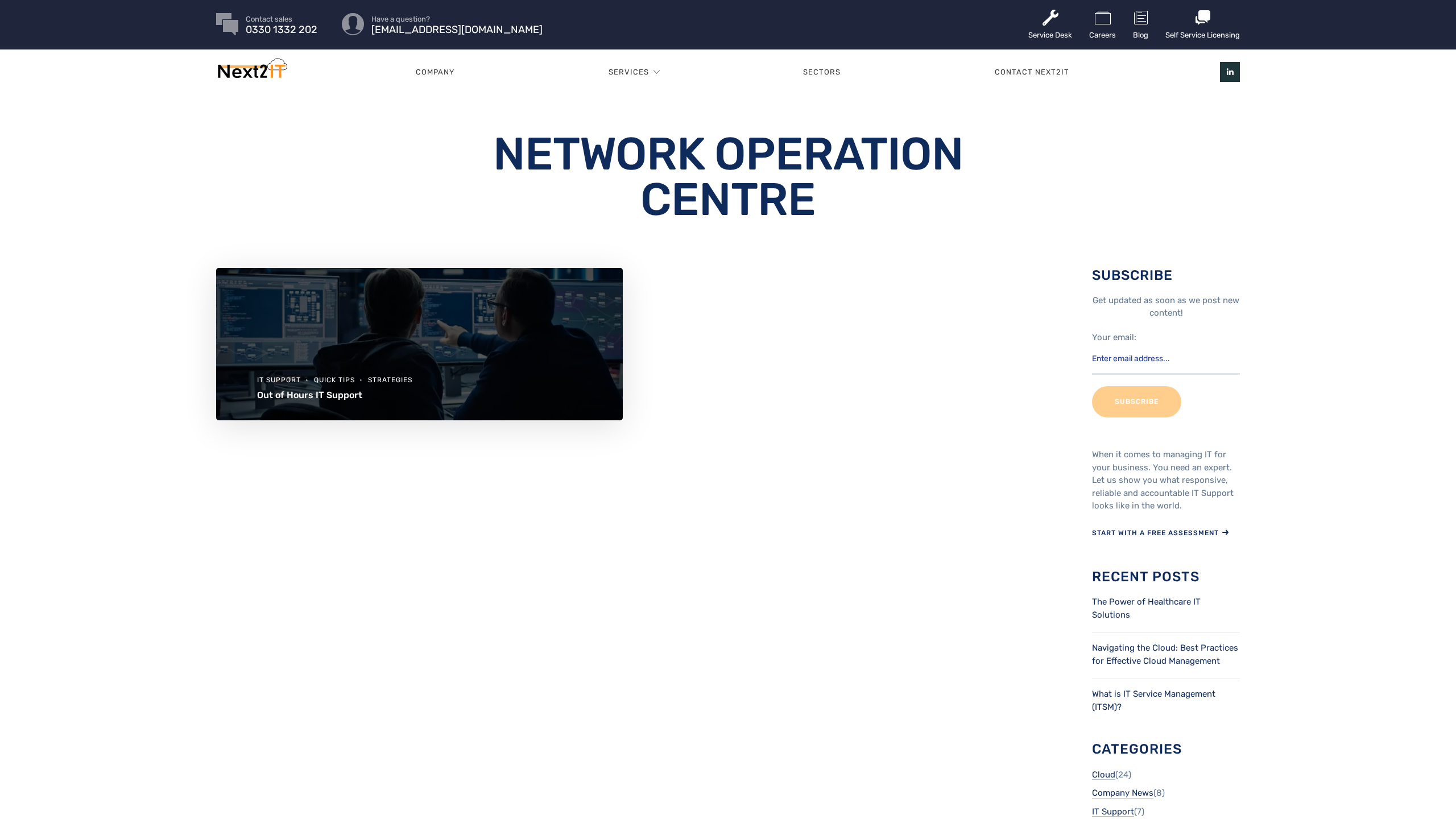
scroll to position [2, 0]
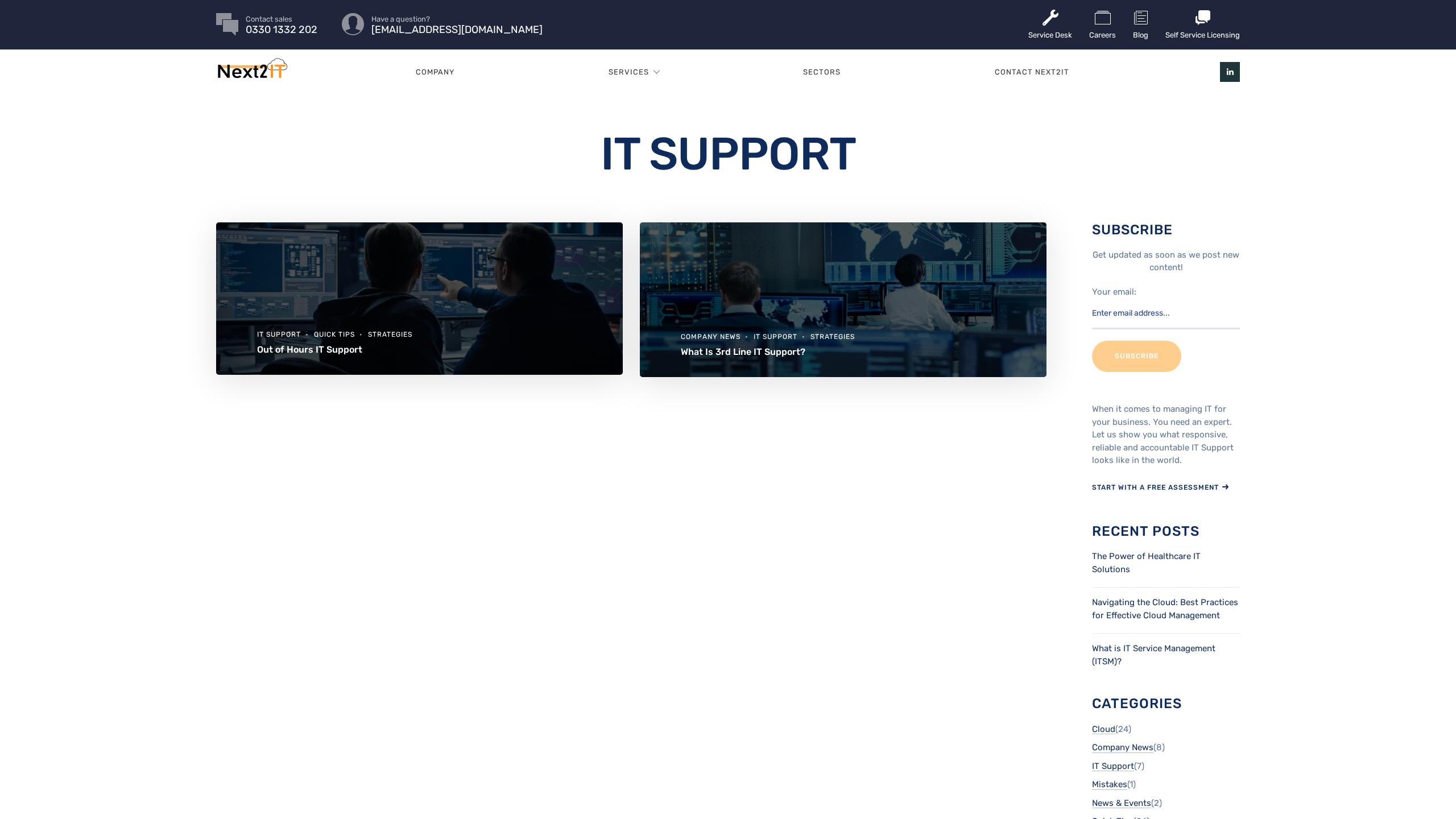
scroll to position [2, 0]
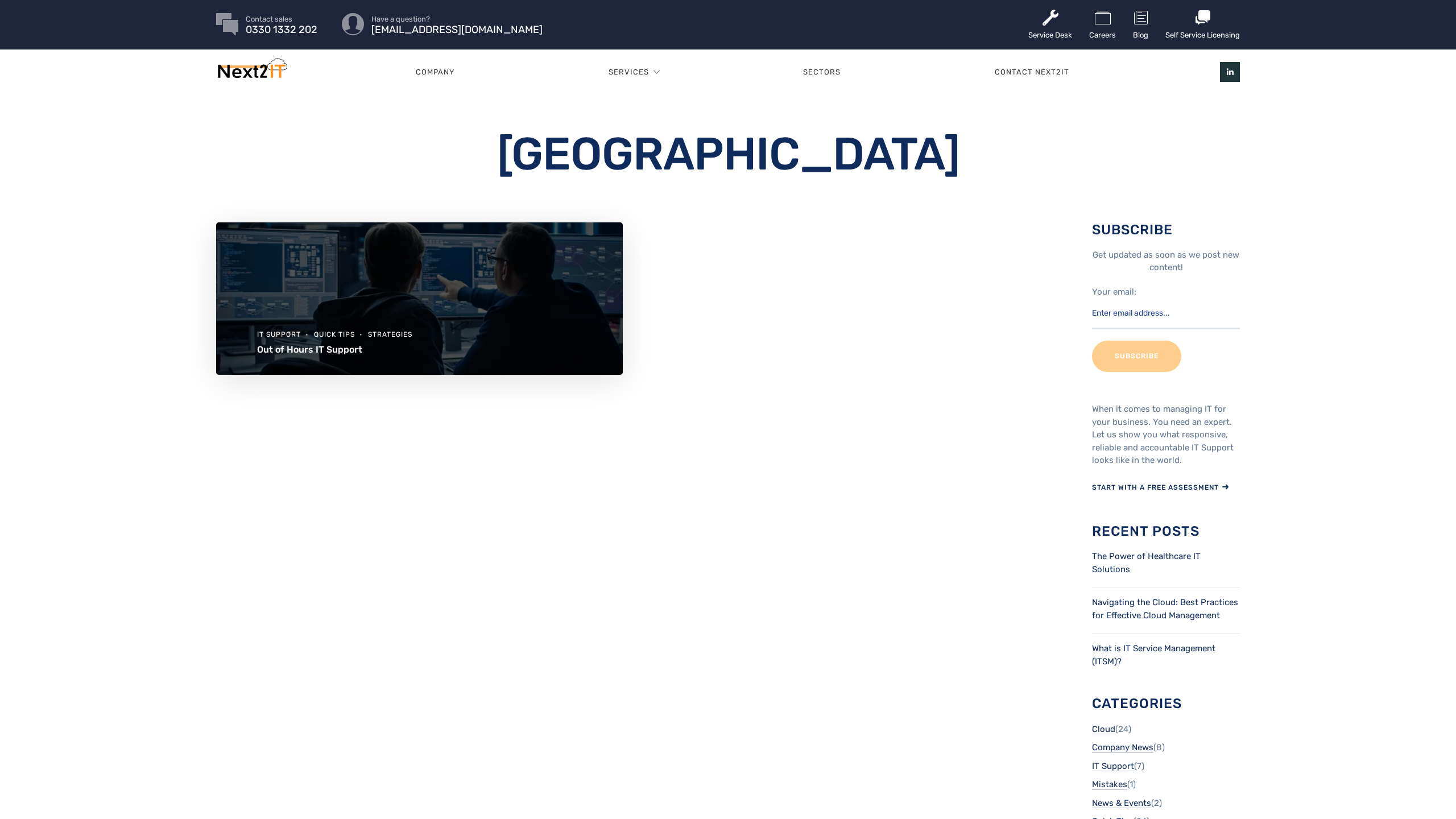
scroll to position [2, 0]
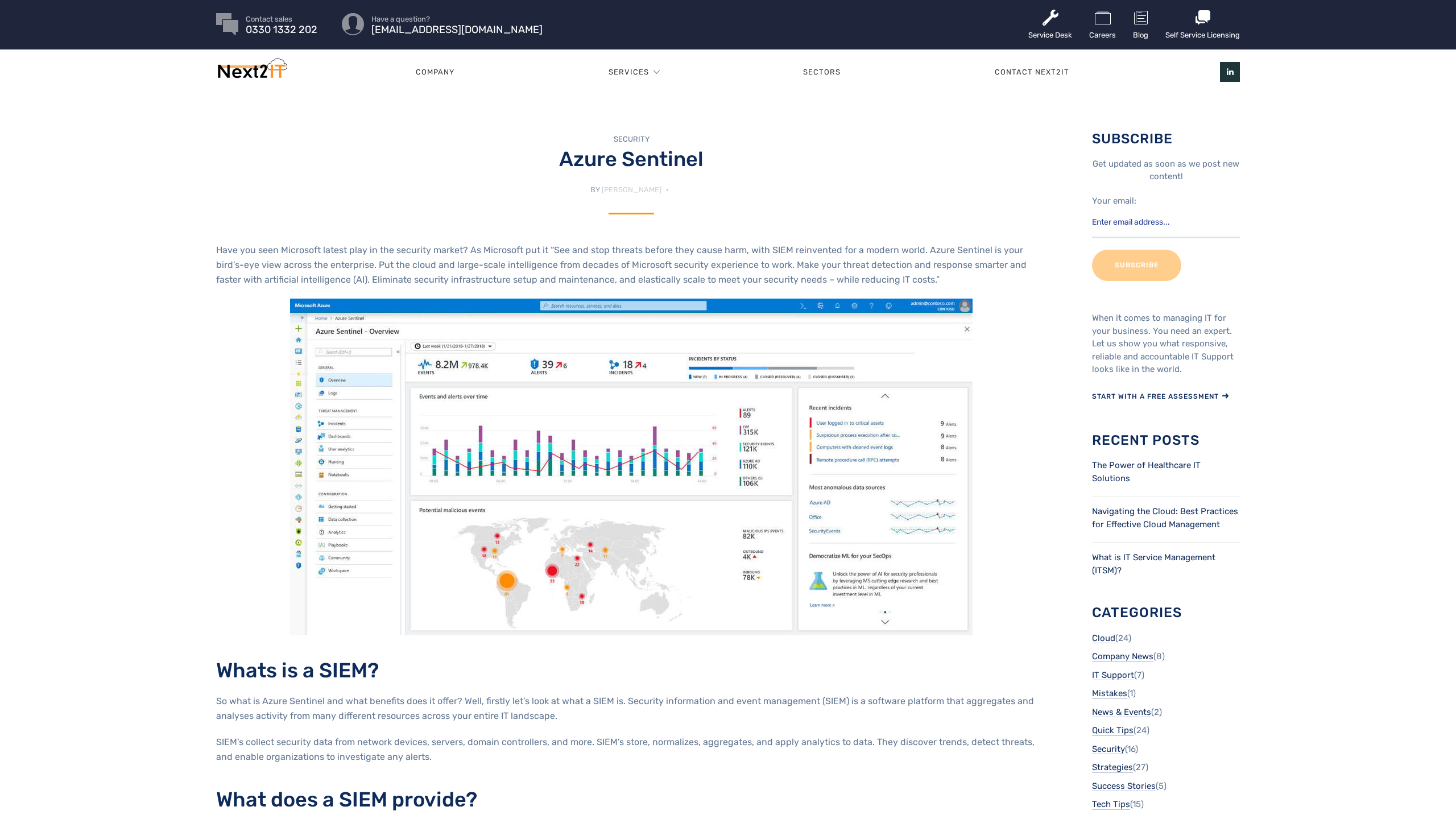
scroll to position [2, 0]
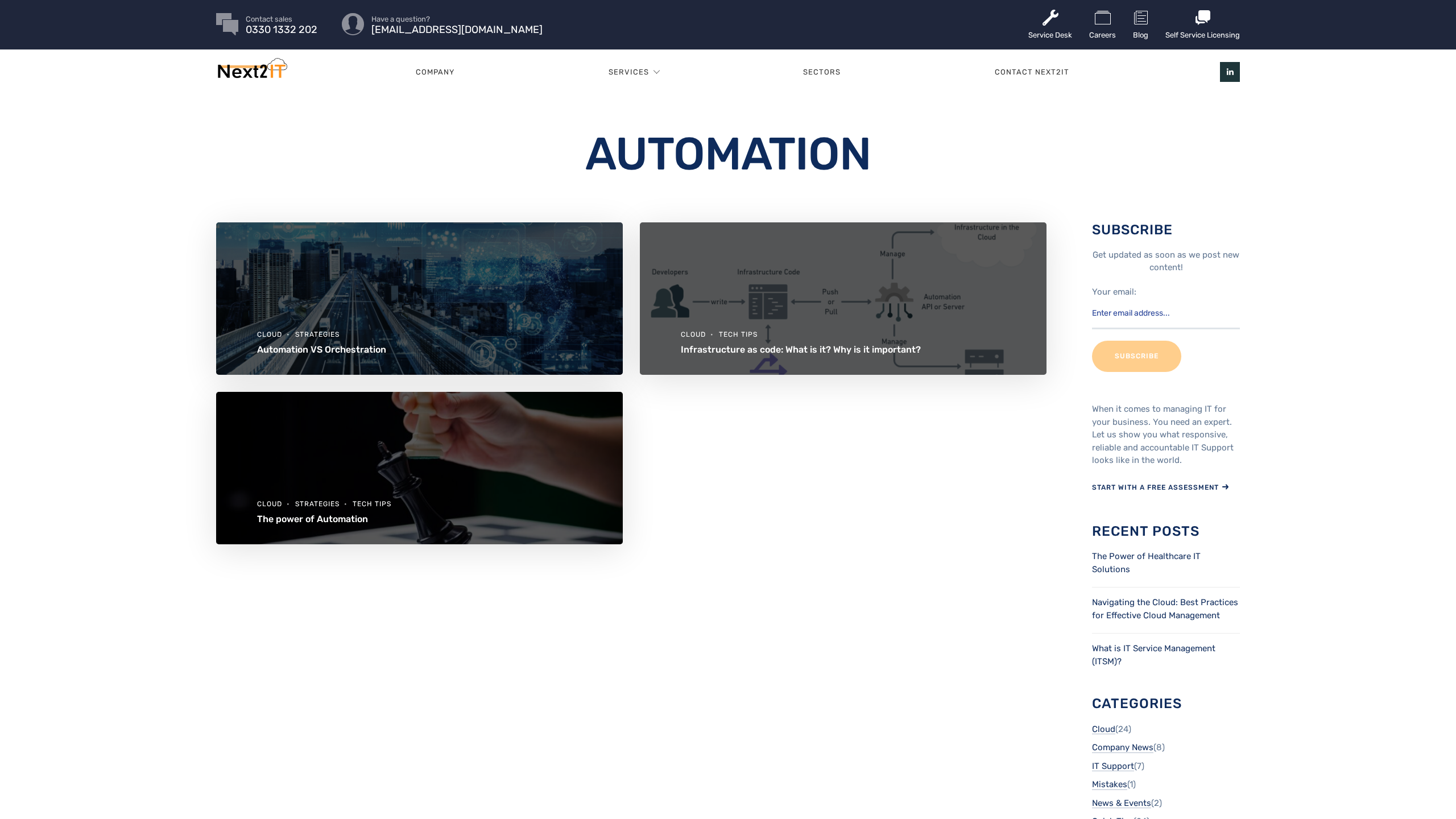
scroll to position [2, 0]
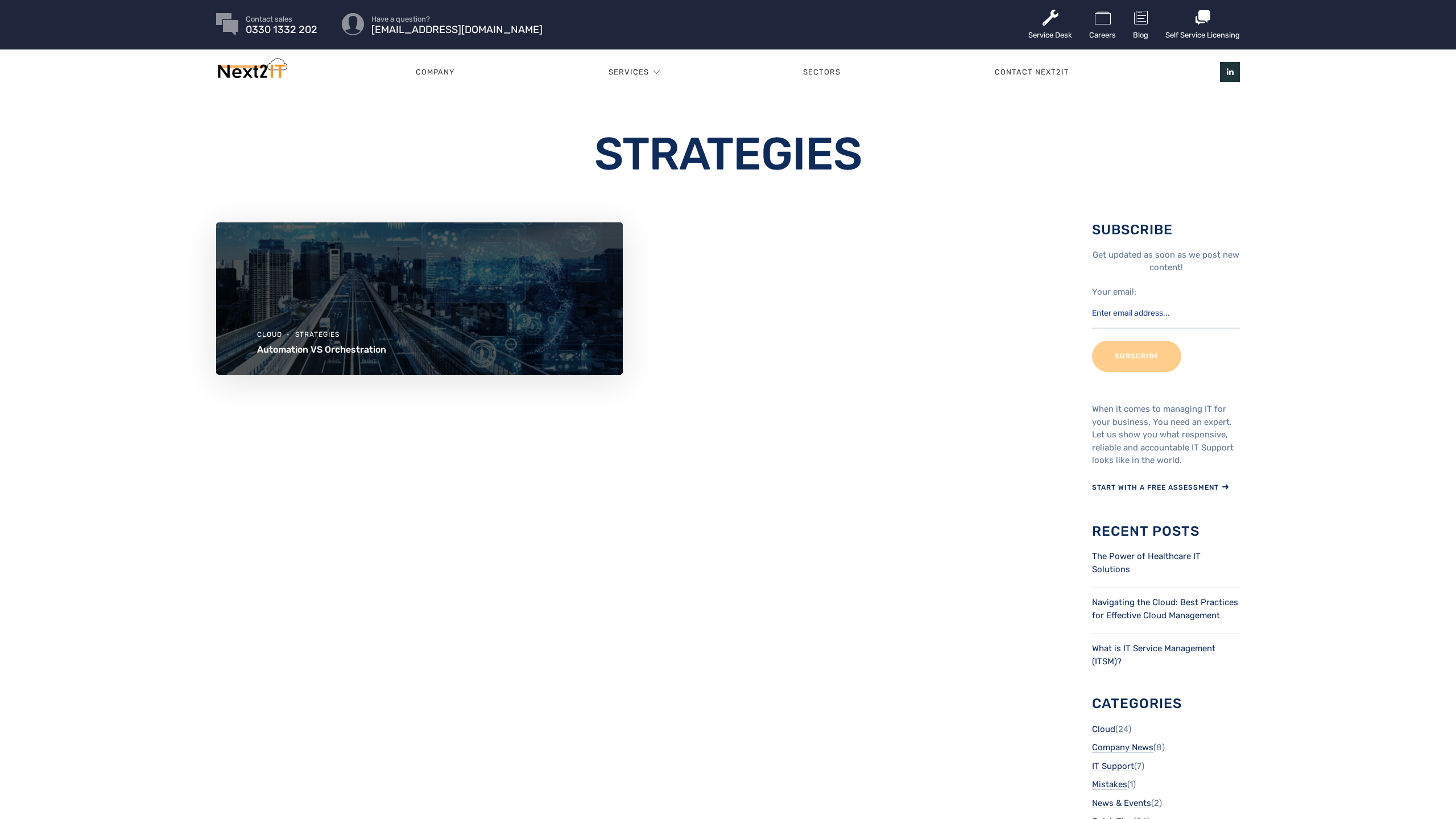
scroll to position [2, 0]
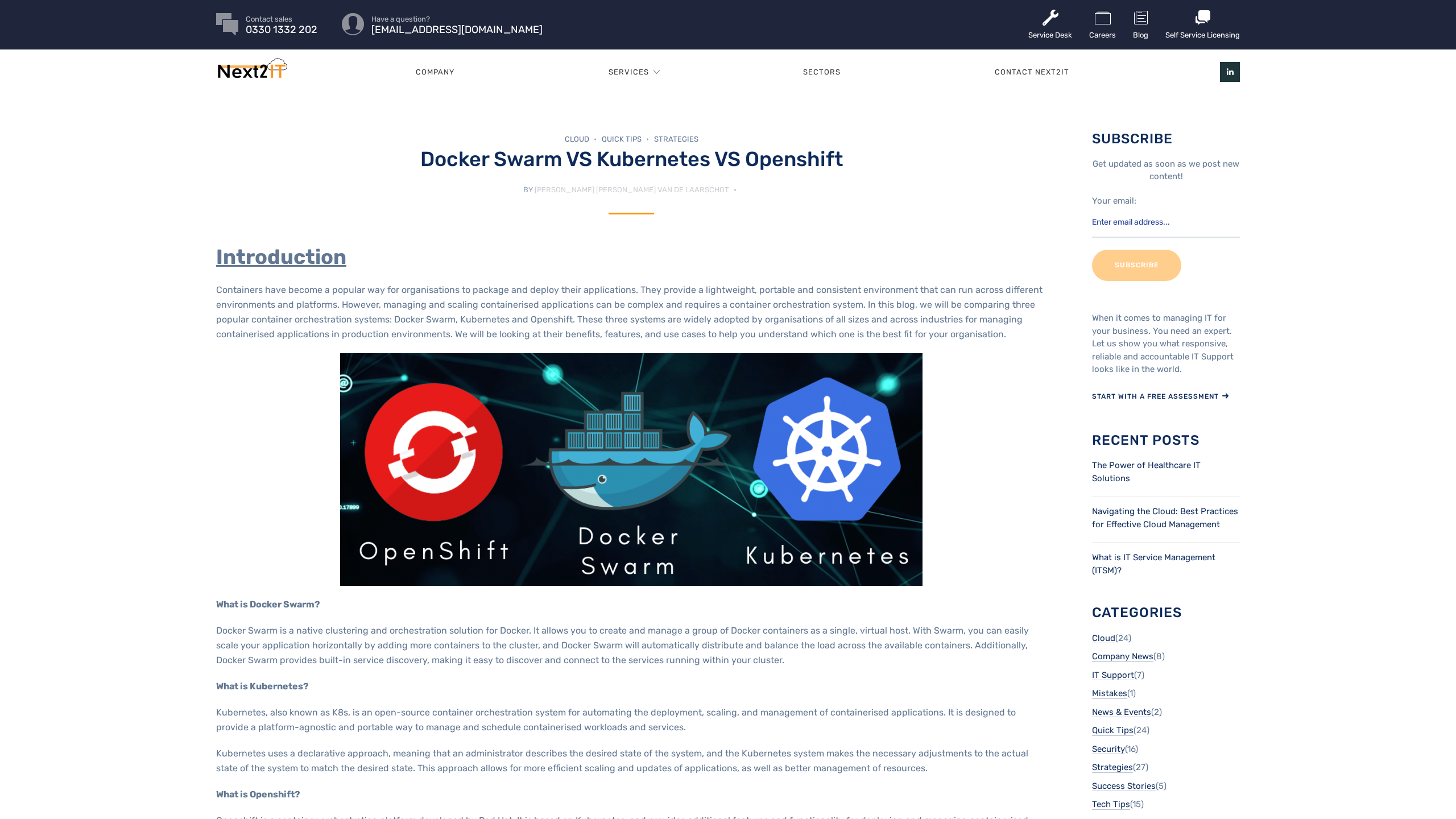
scroll to position [2, 0]
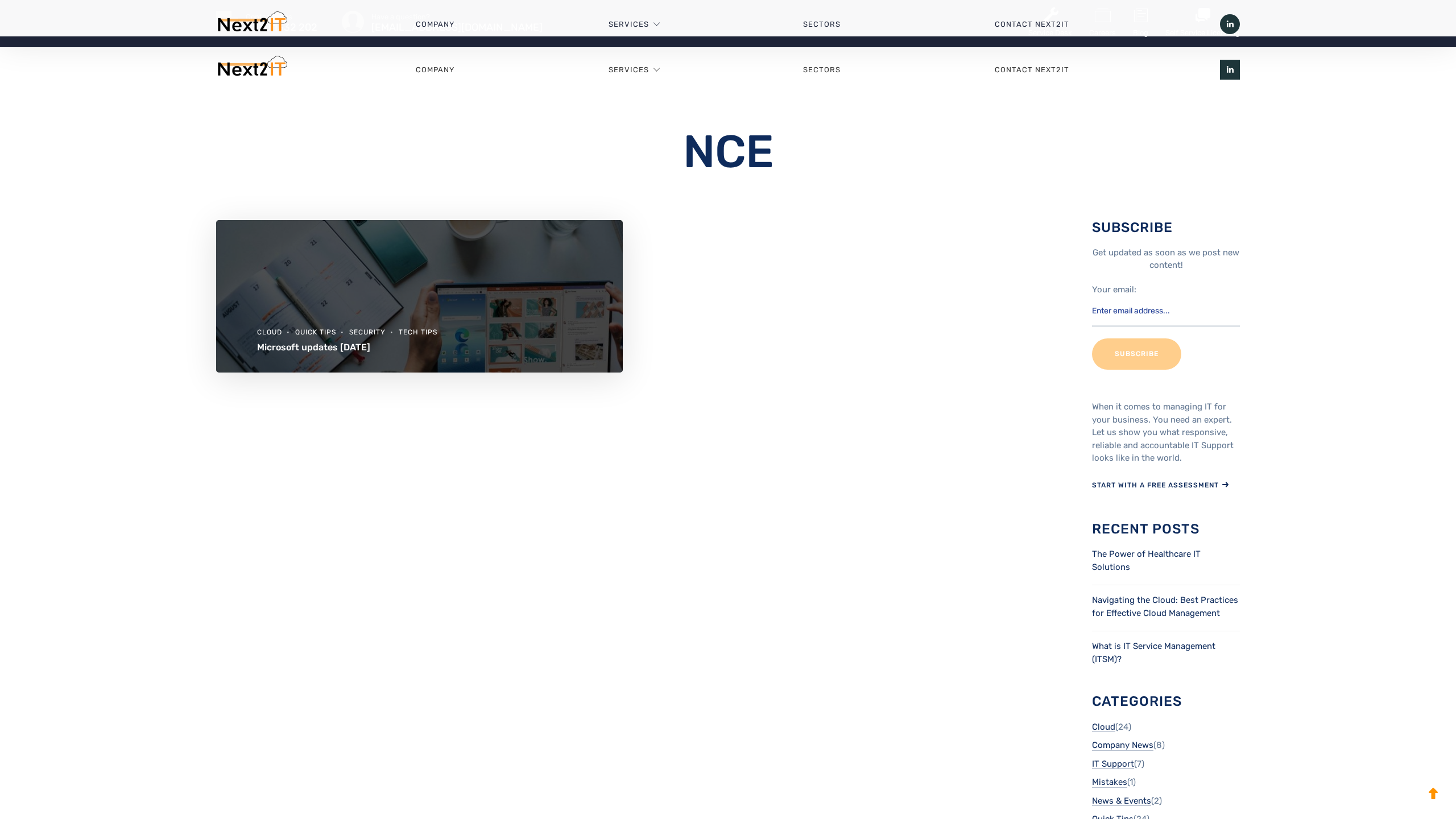
scroll to position [718, 0]
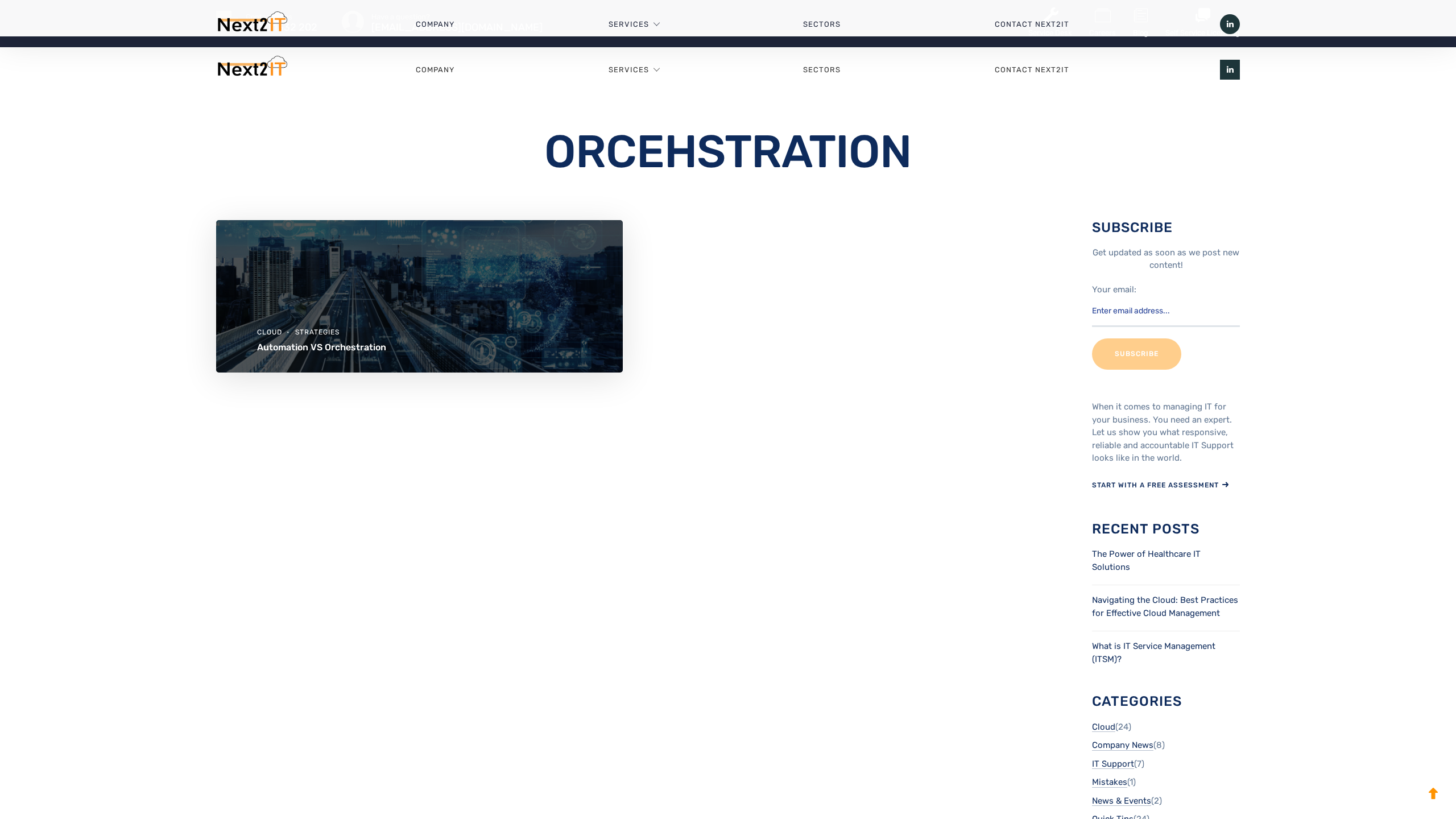
scroll to position [718, 0]
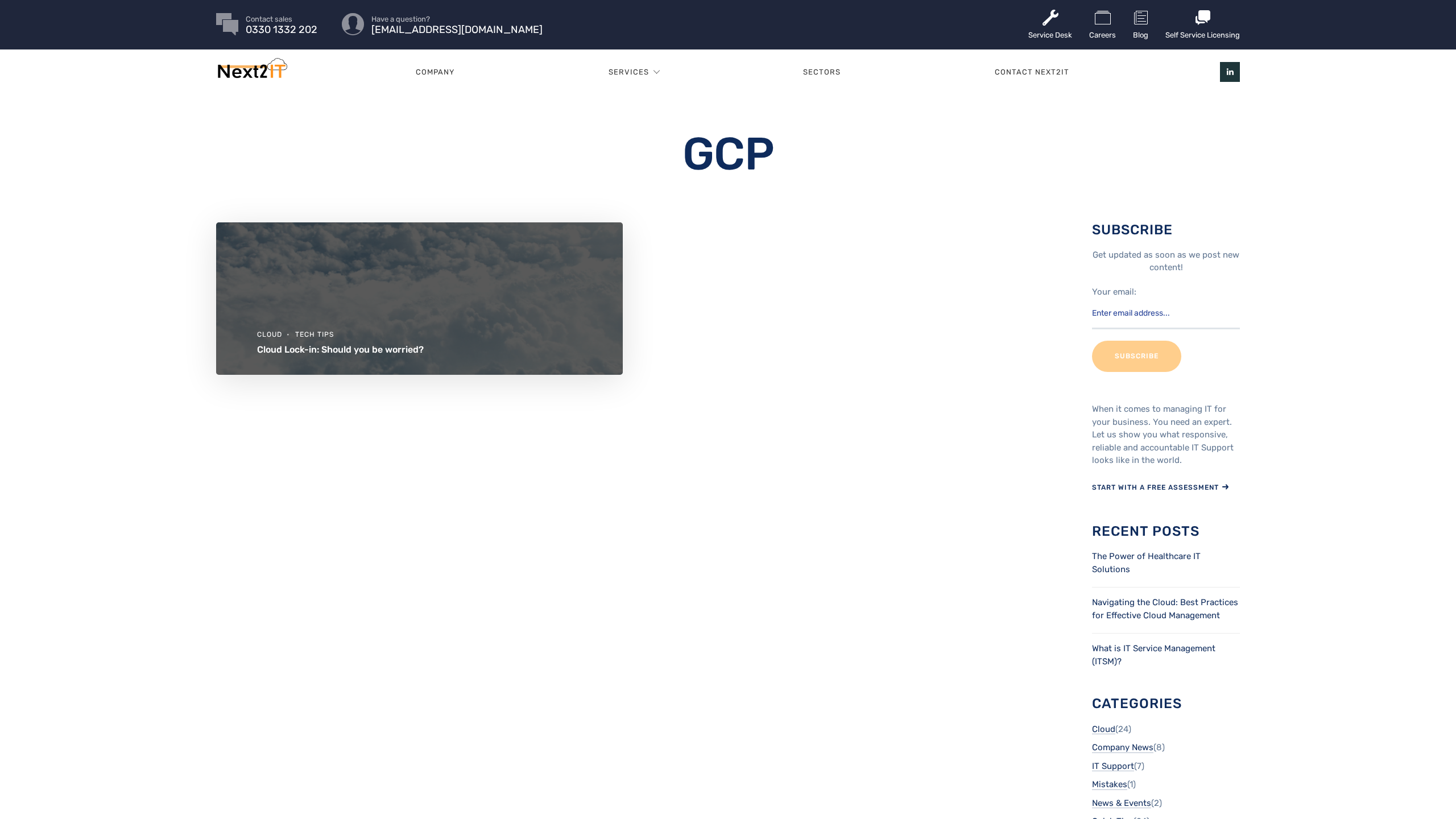
scroll to position [2, 0]
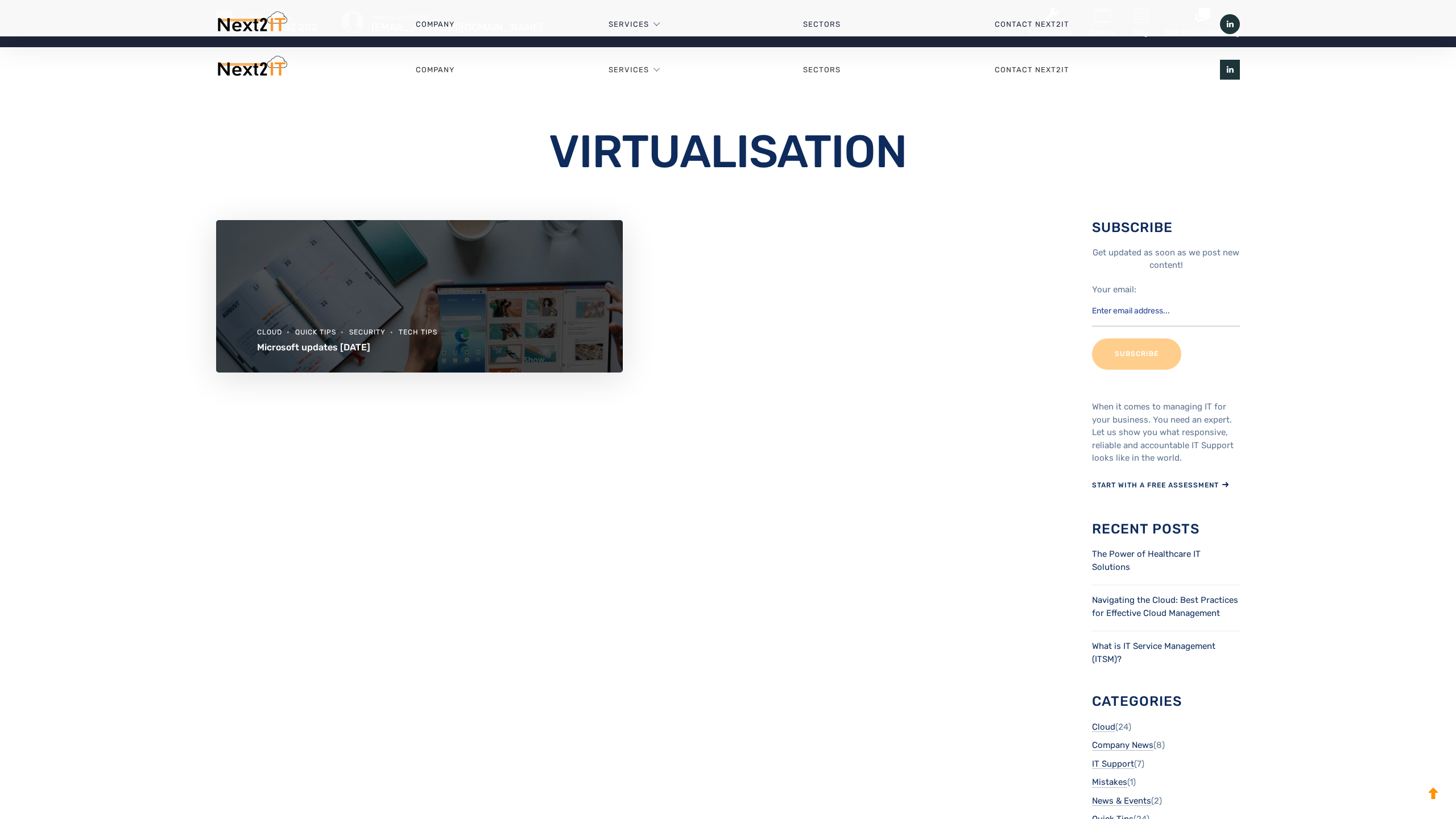
scroll to position [718, 0]
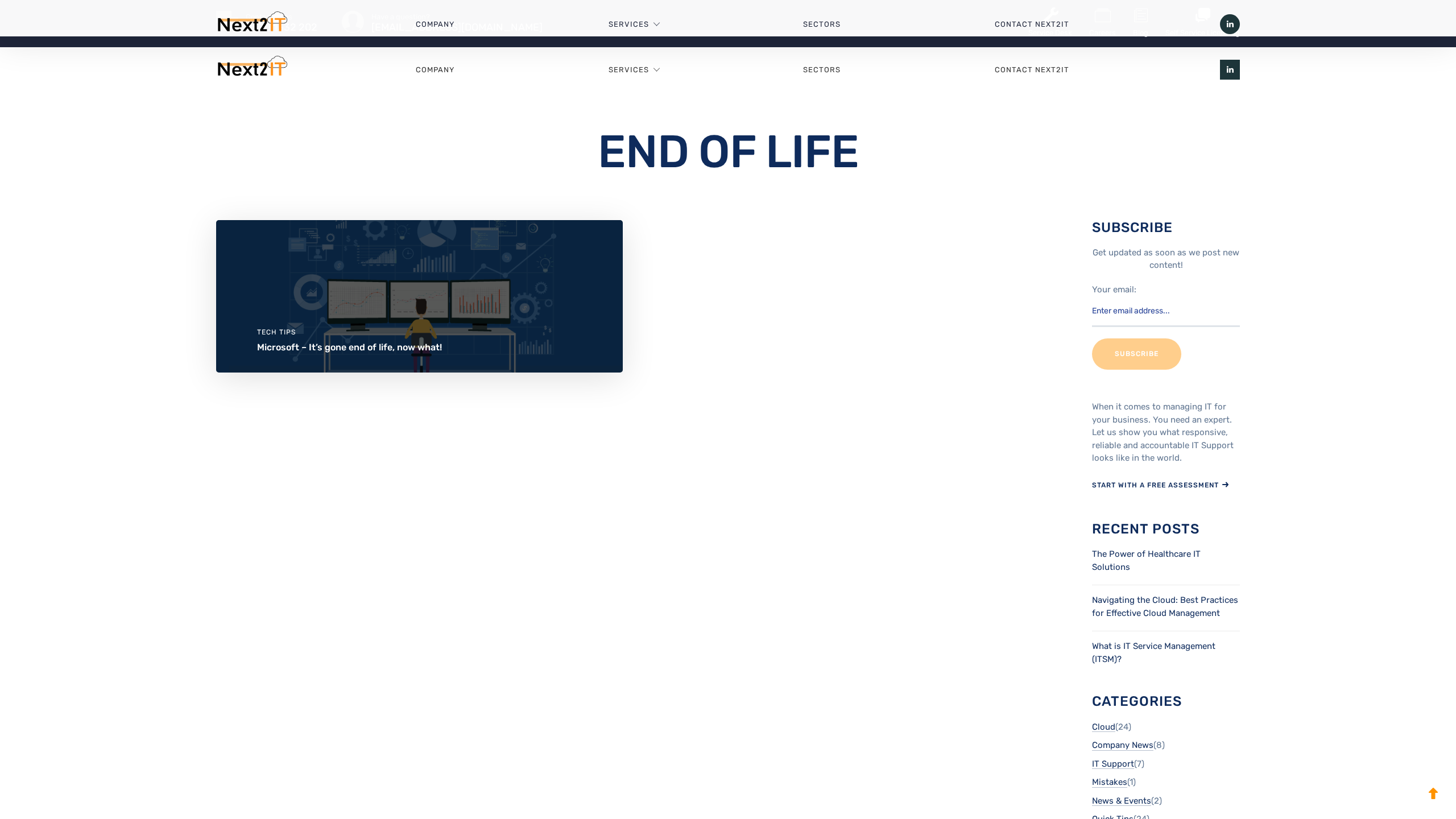
scroll to position [718, 0]
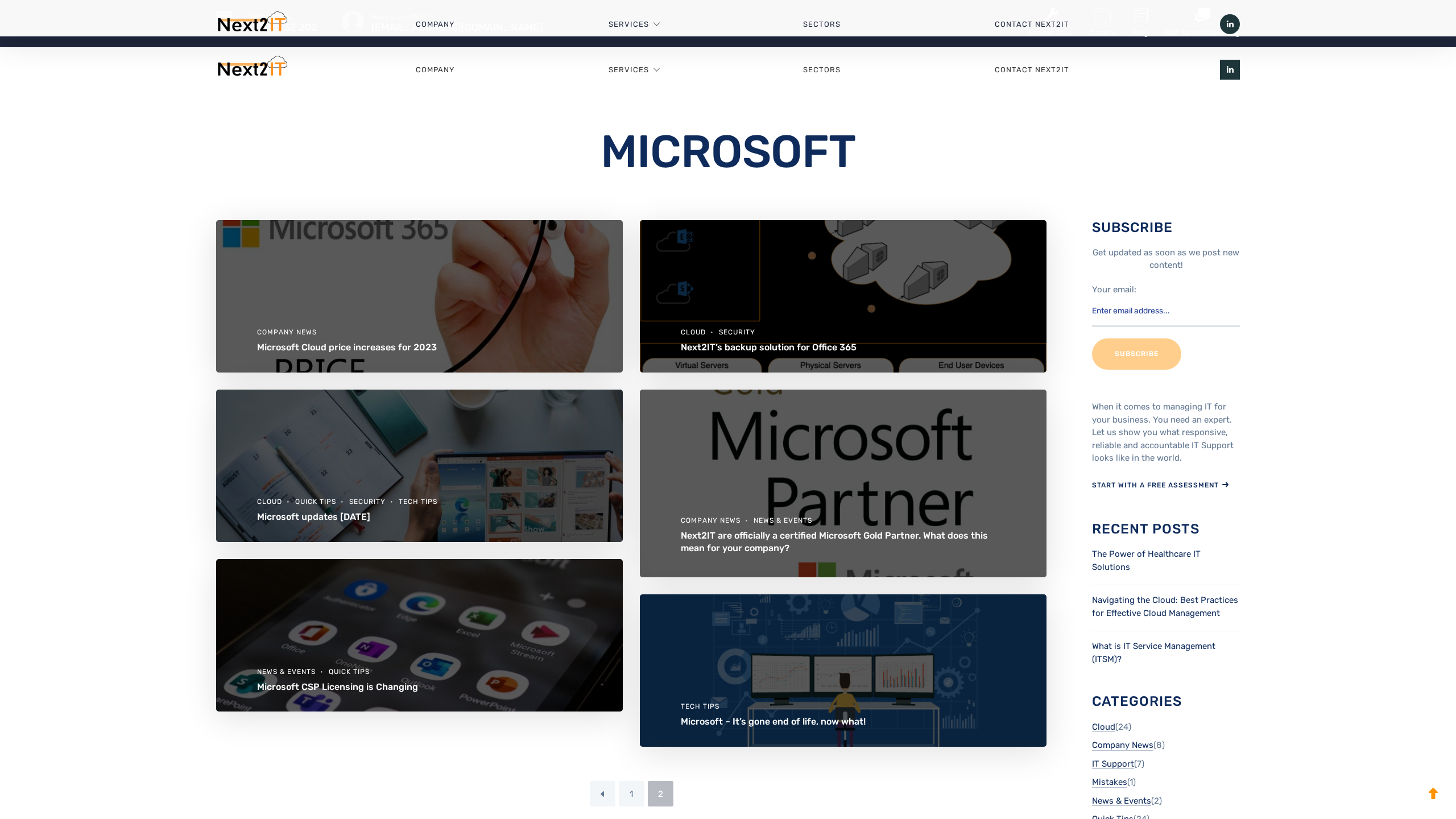
scroll to position [718, 0]
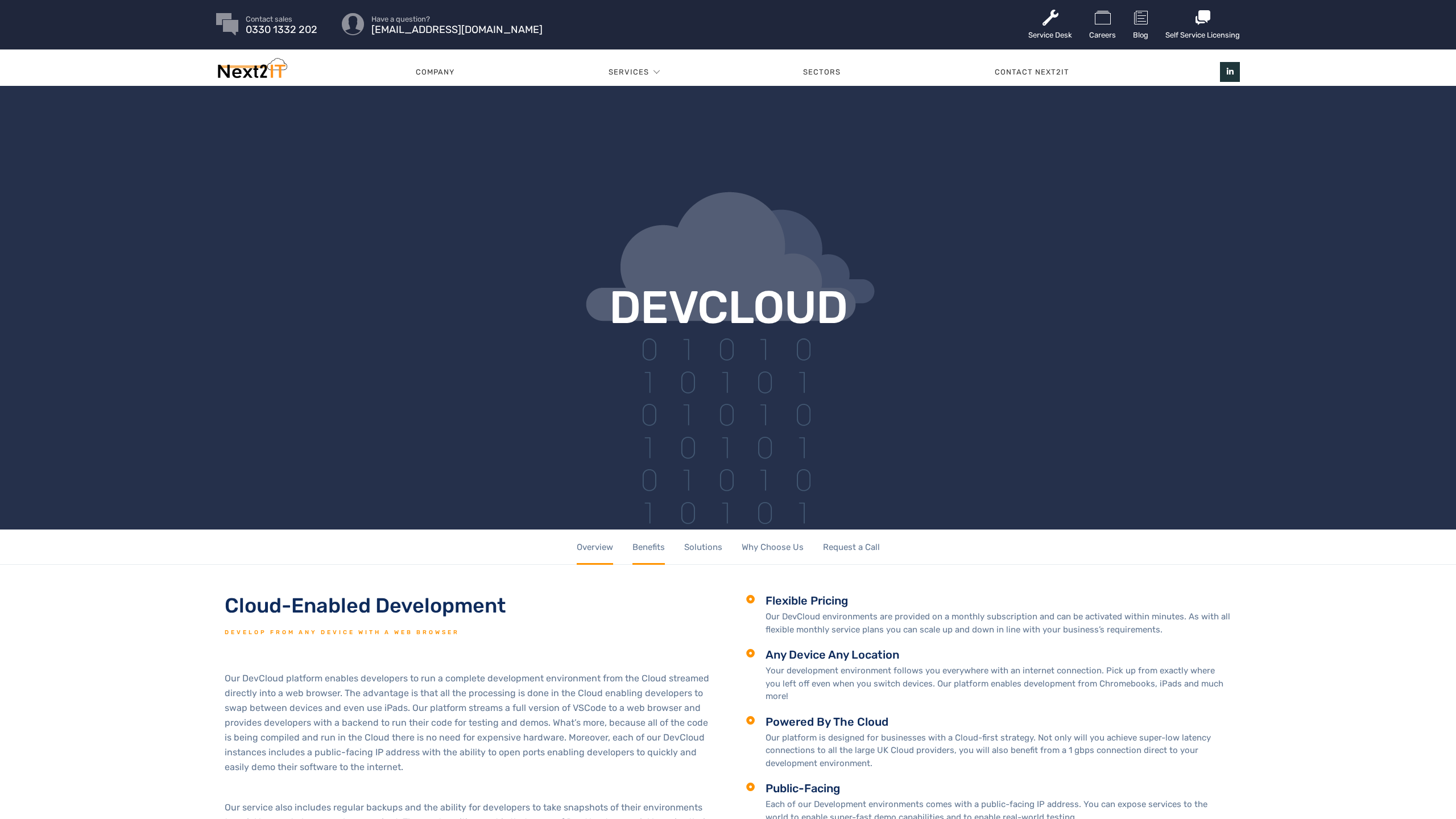
scroll to position [2, 0]
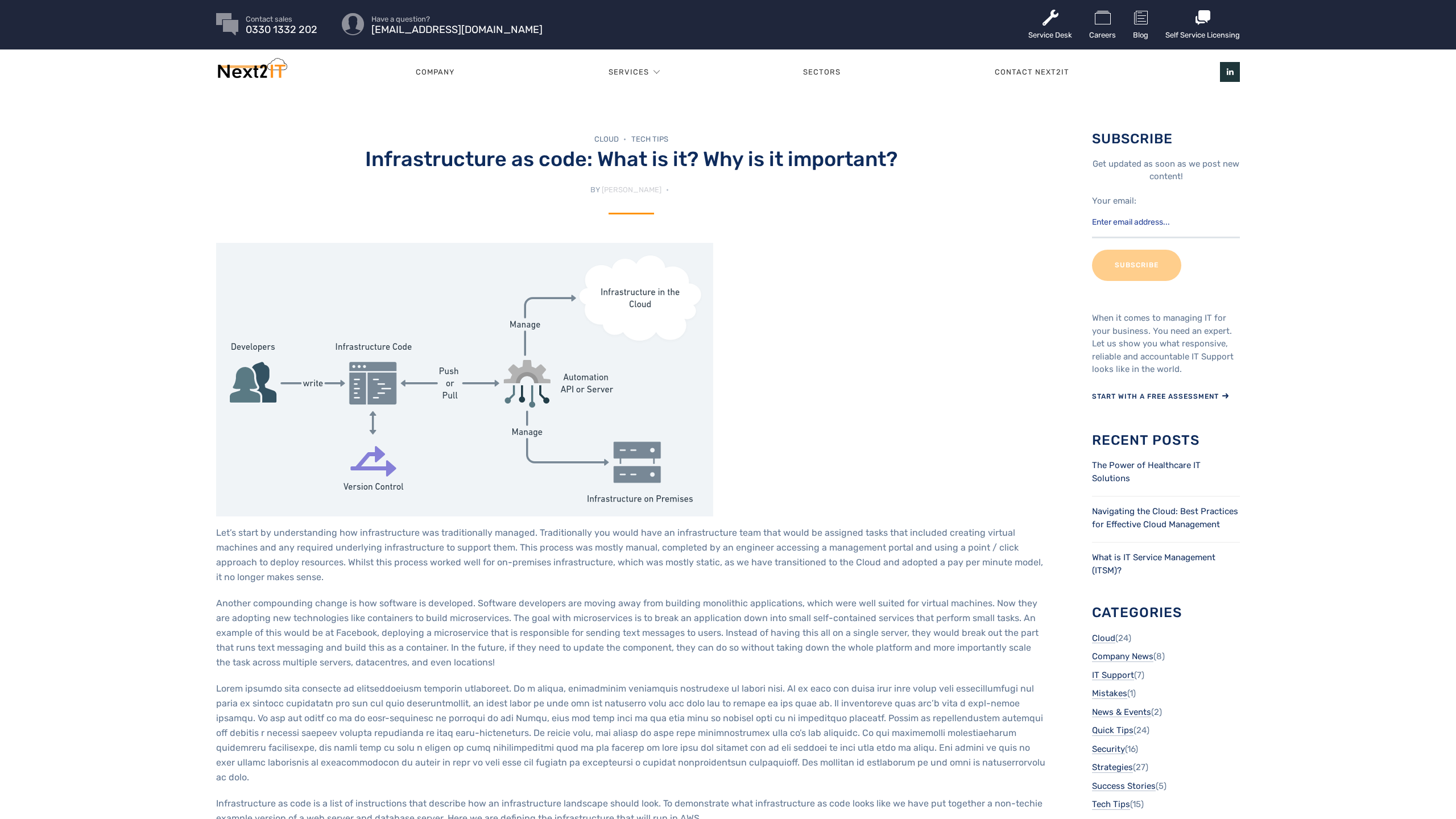
scroll to position [2, 0]
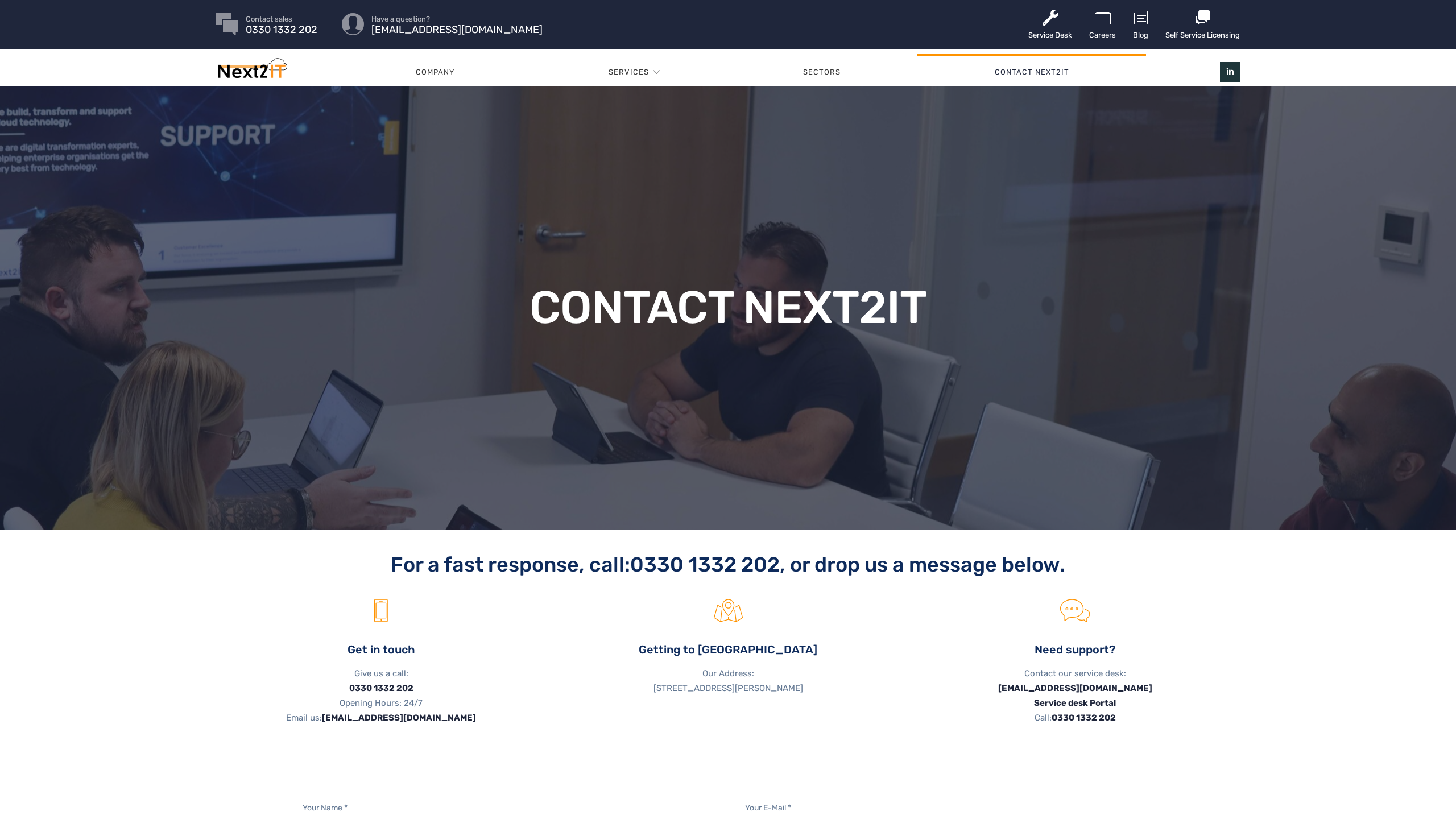
scroll to position [2, 0]
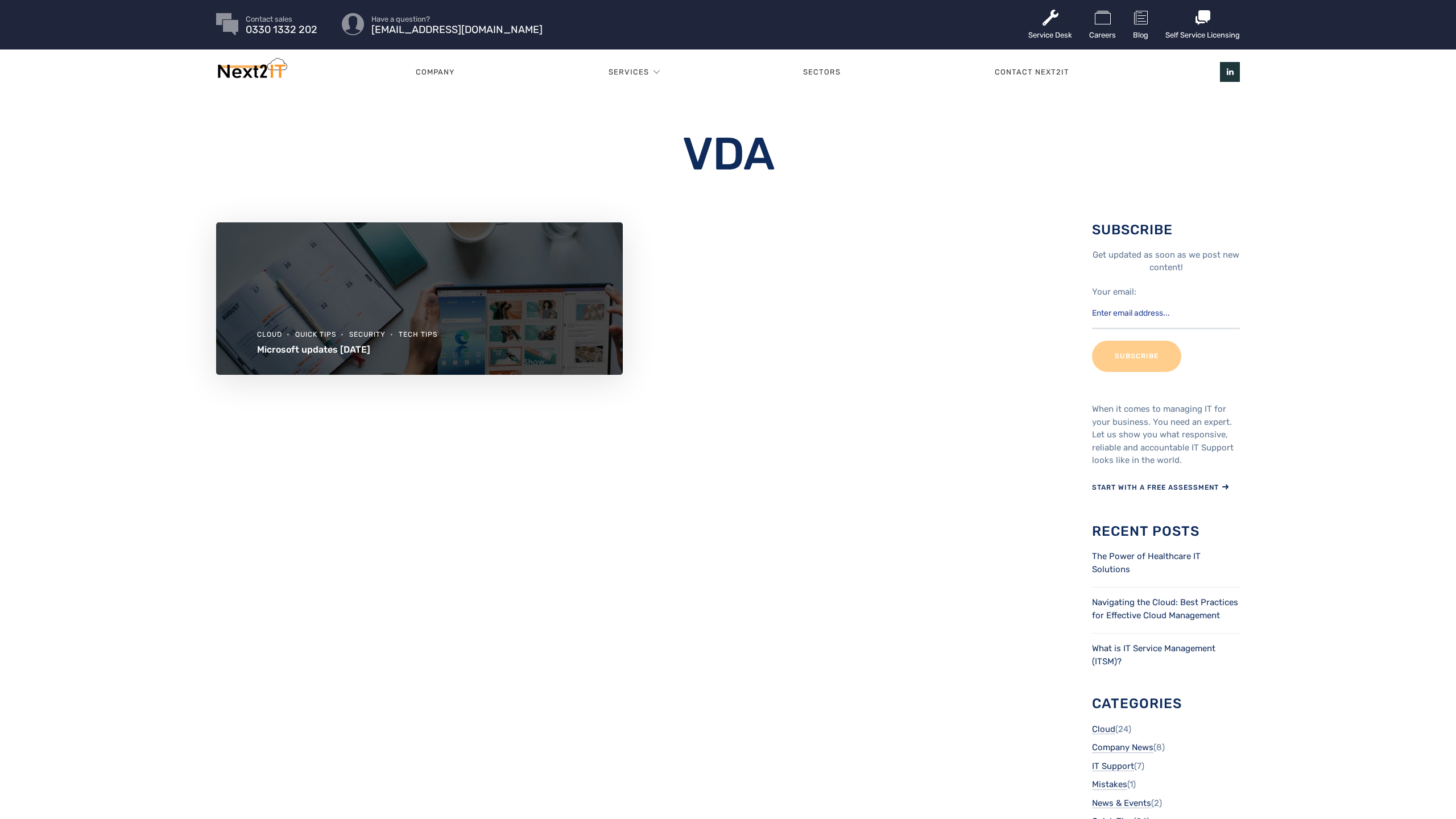
scroll to position [2, 0]
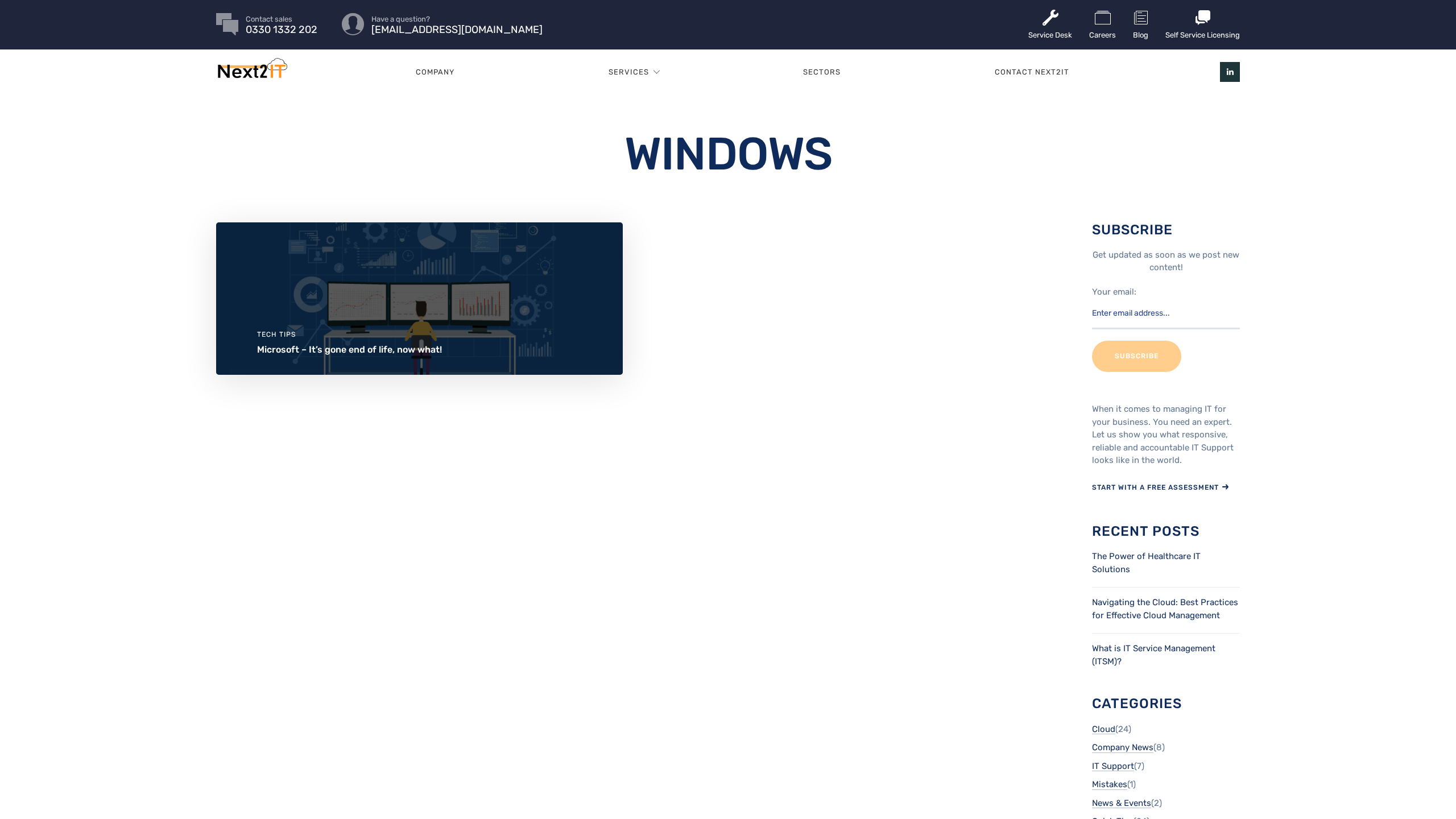
scroll to position [2, 0]
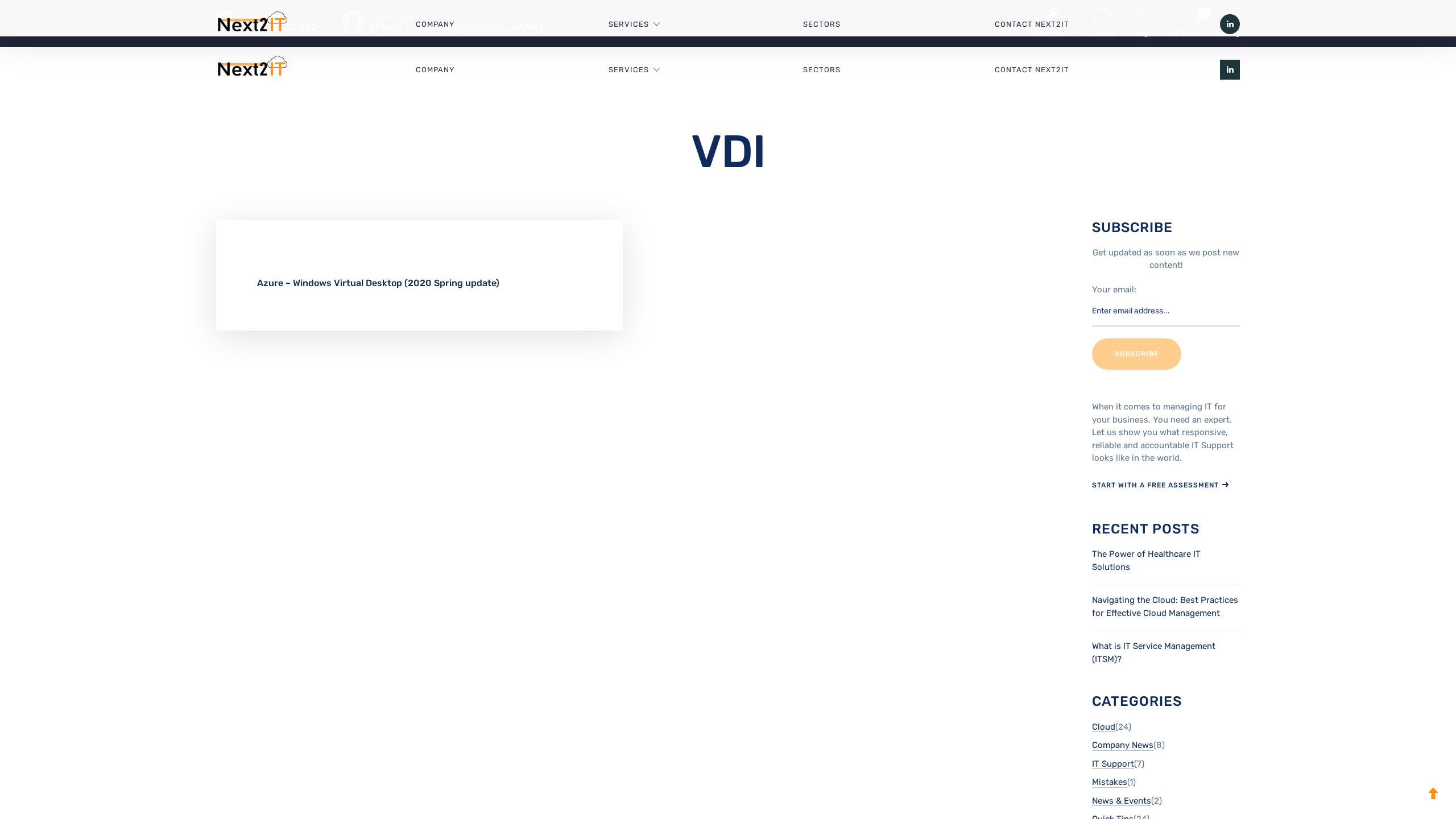
scroll to position [718, 0]
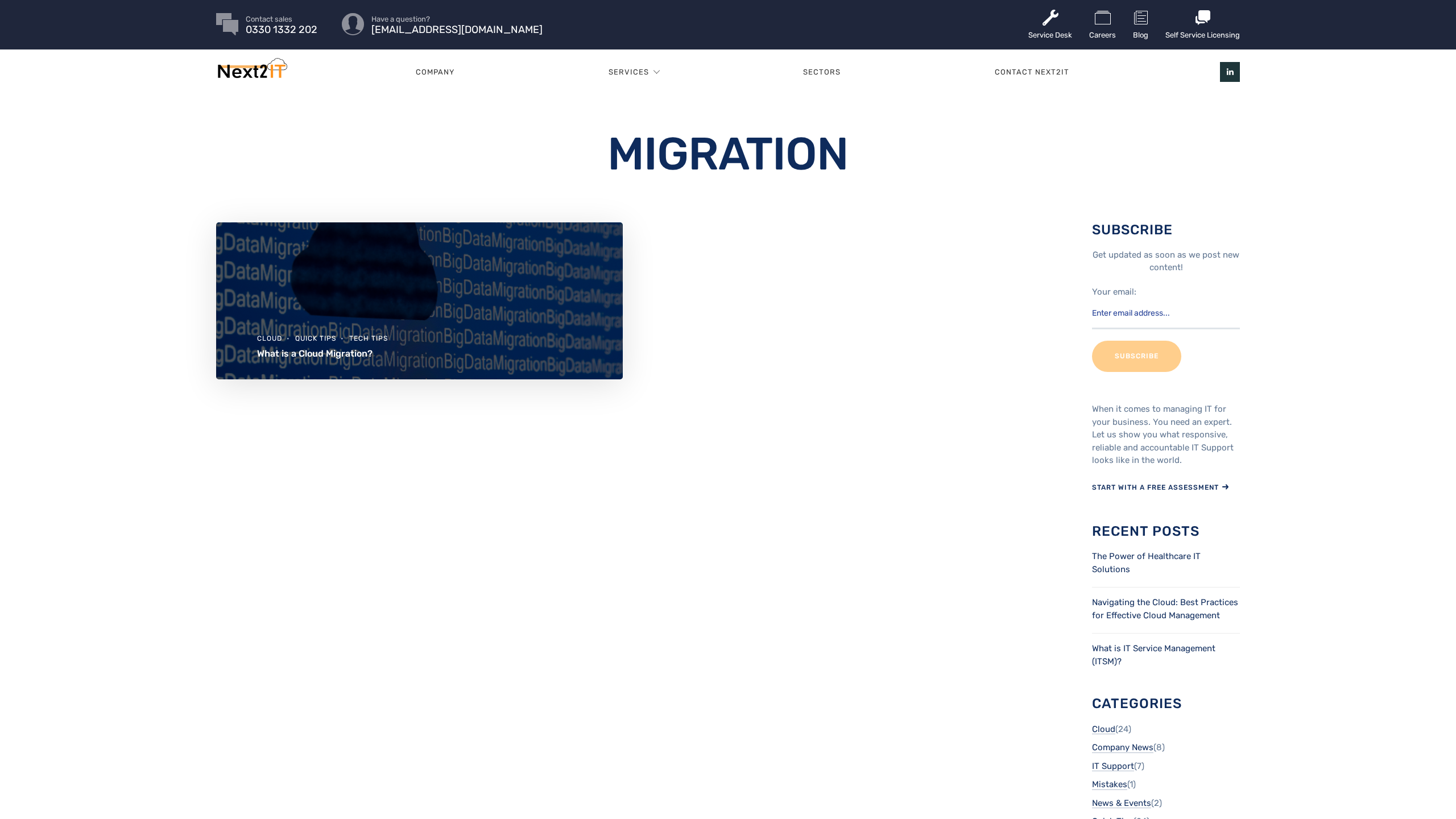
scroll to position [2, 0]
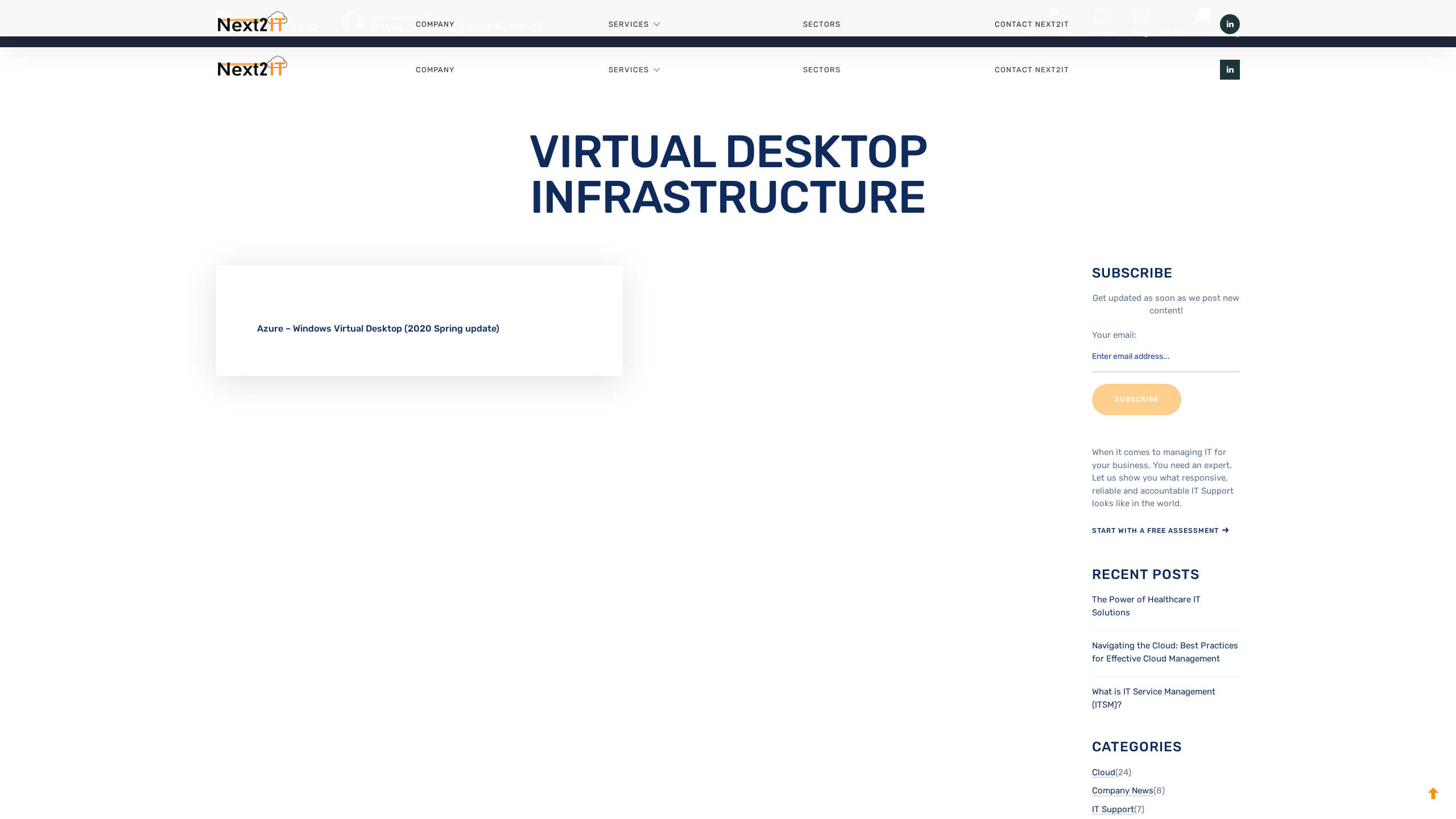
scroll to position [763, 0]
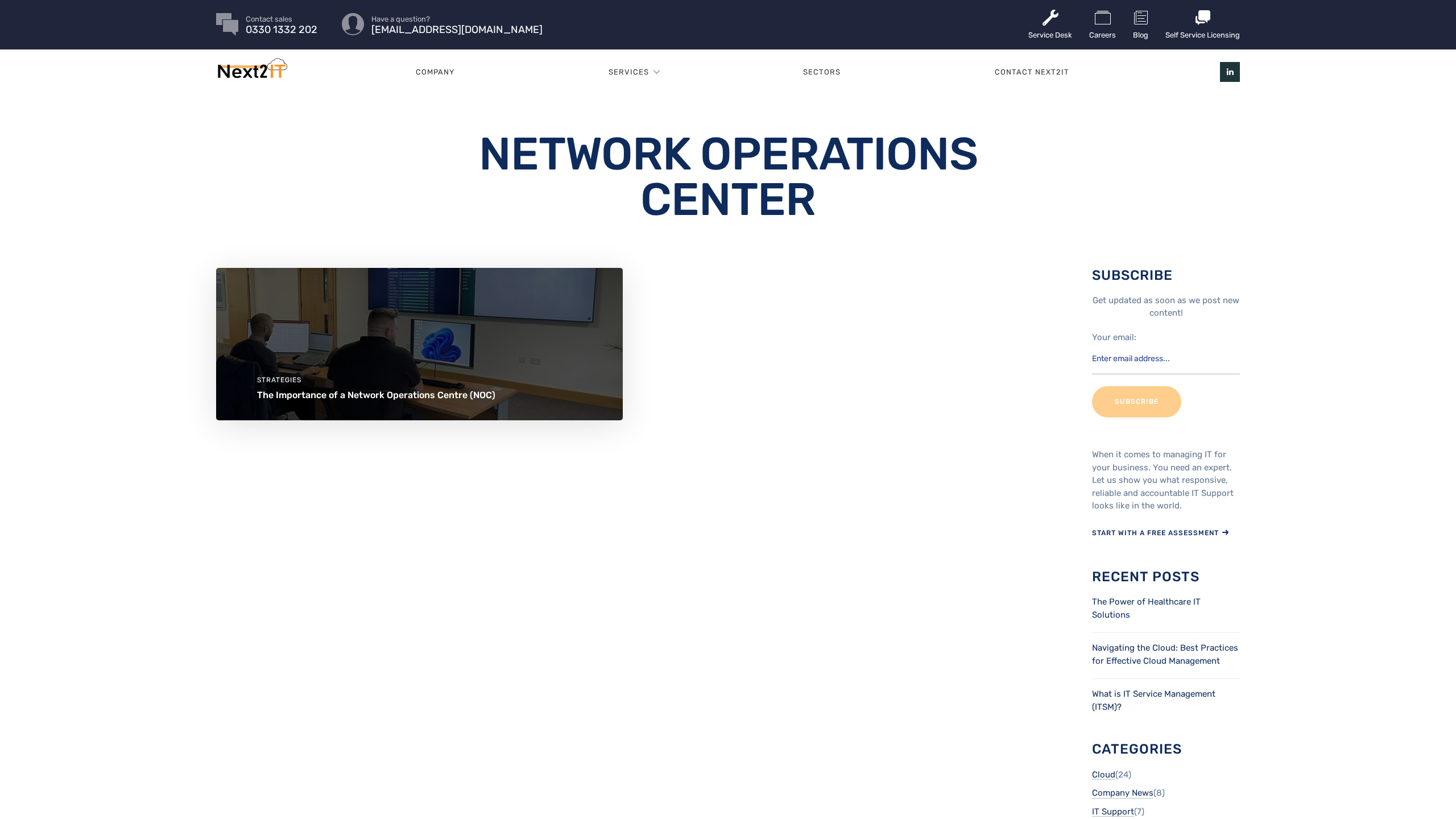
scroll to position [2, 0]
